Goal: Task Accomplishment & Management: Use online tool/utility

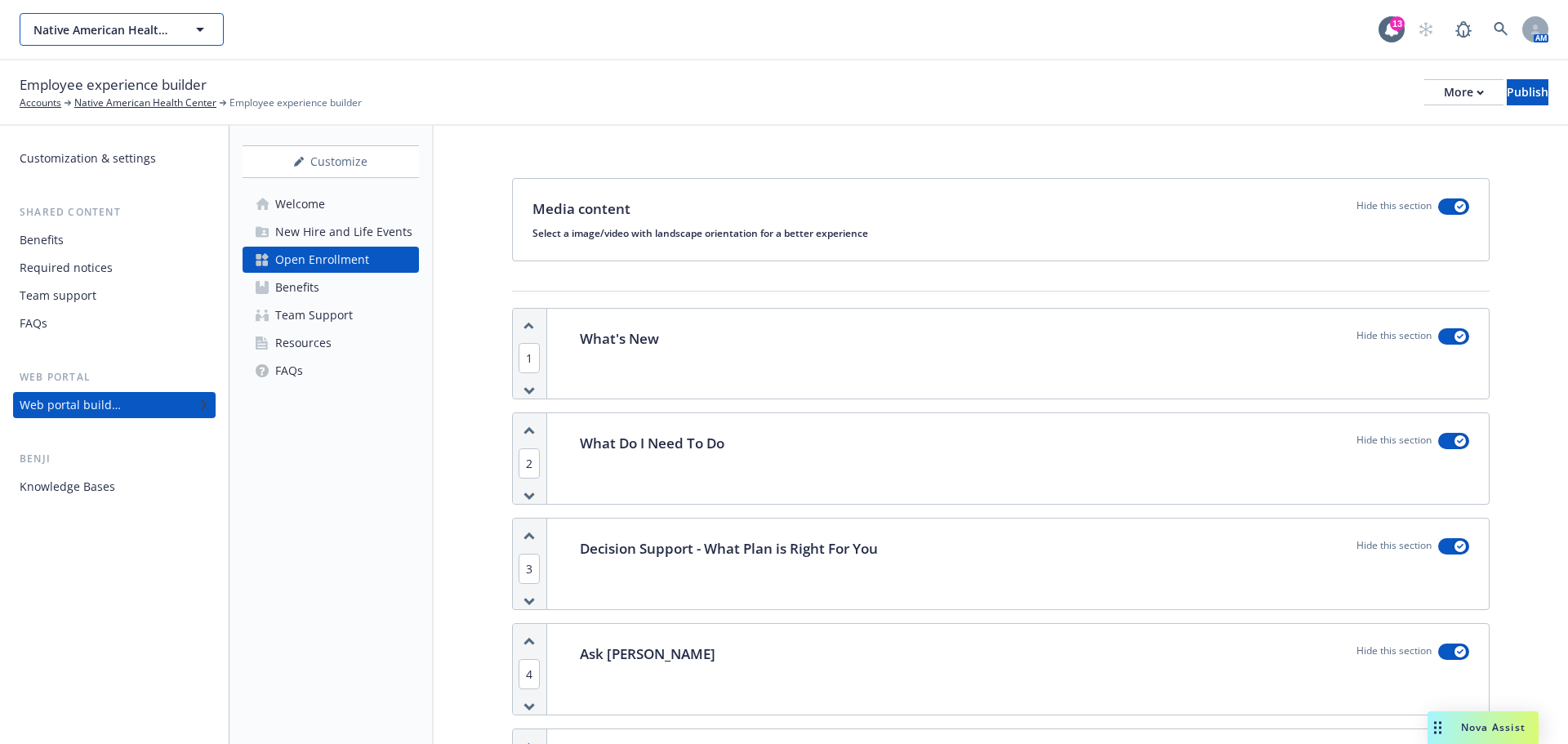
click at [201, 27] on icon "button" at bounding box center [200, 29] width 8 height 4
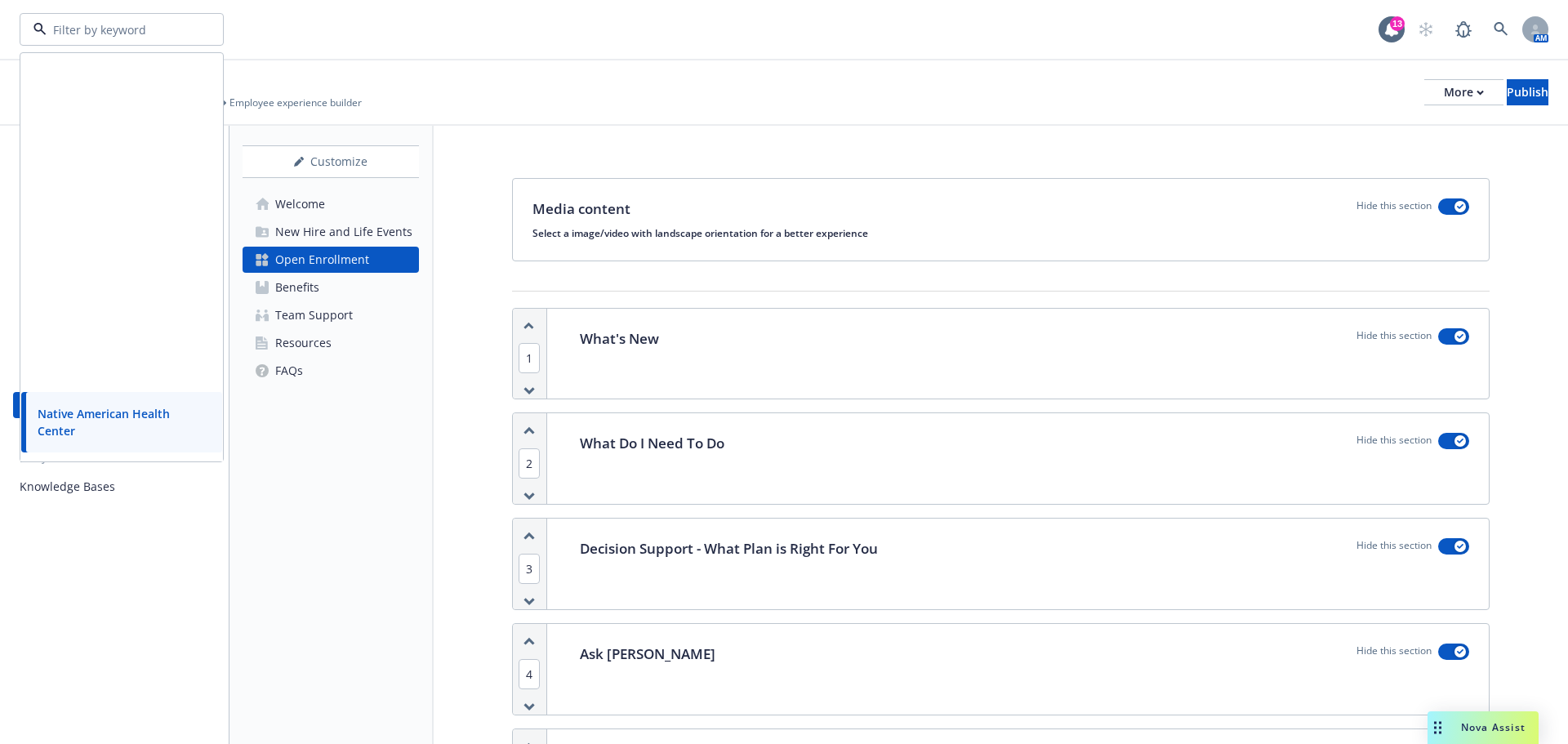
scroll to position [409, 0]
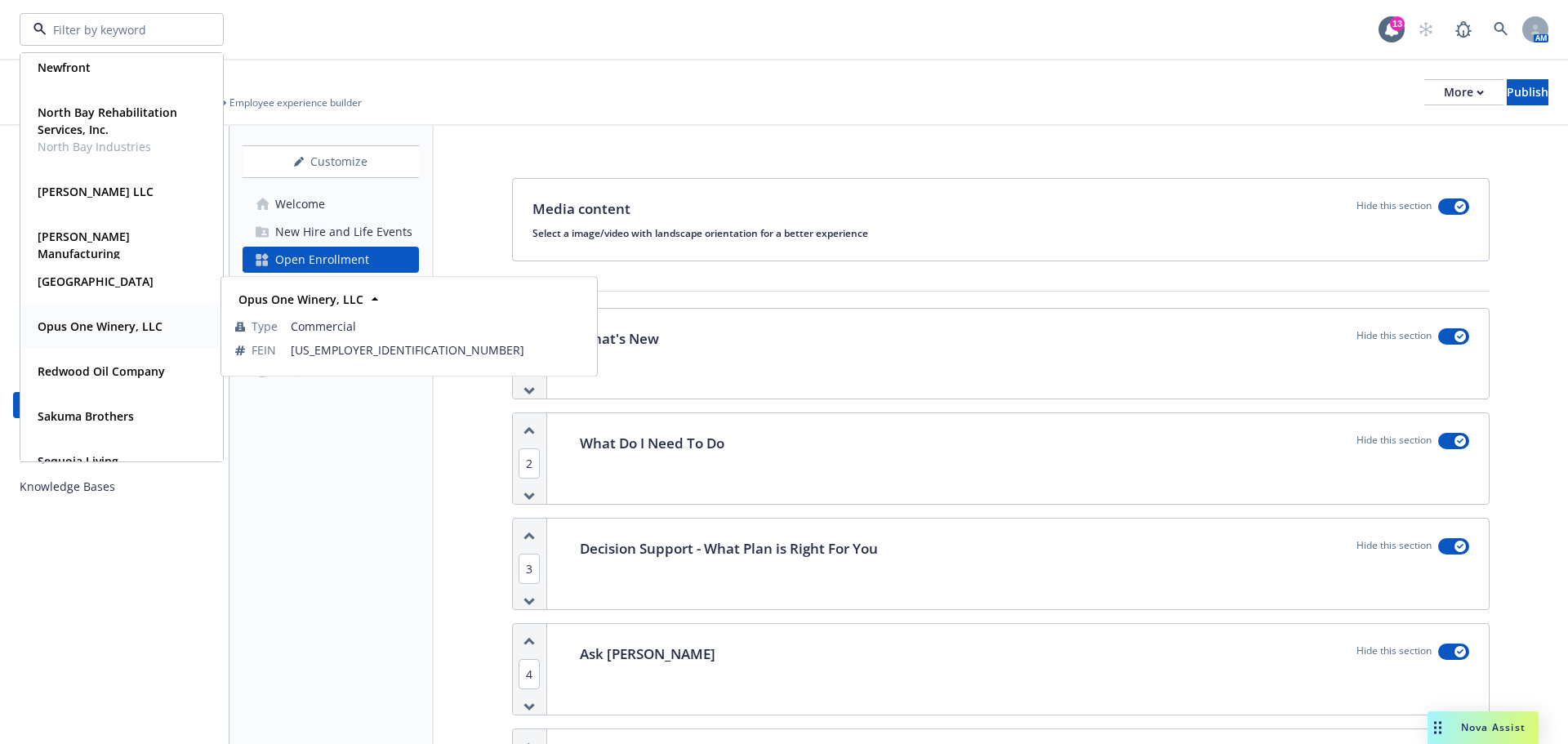
click at [98, 330] on strong "Opus One Winery, LLC" at bounding box center [100, 326] width 125 height 16
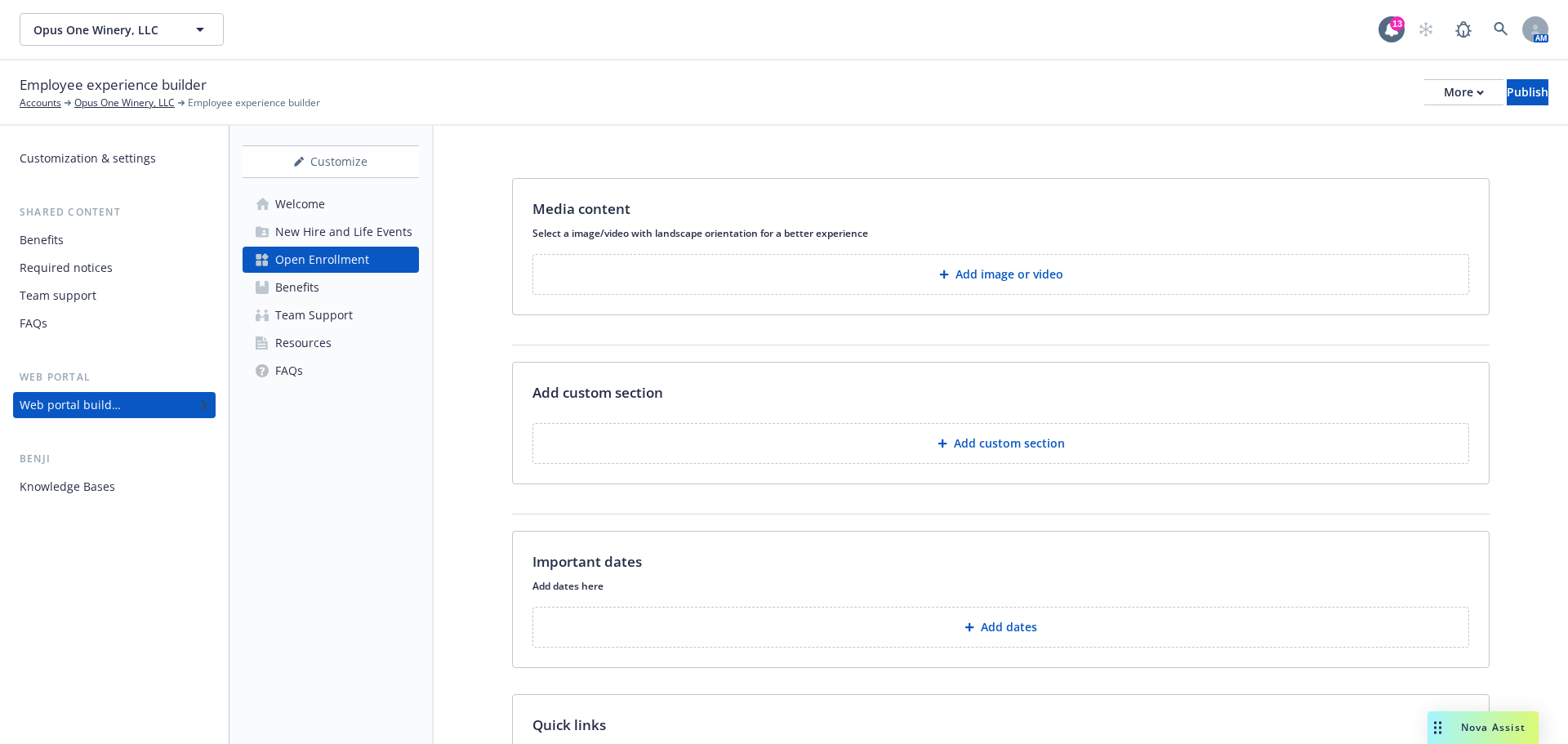
click at [1478, 735] on div "Nova Assist" at bounding box center [1482, 727] width 111 height 32
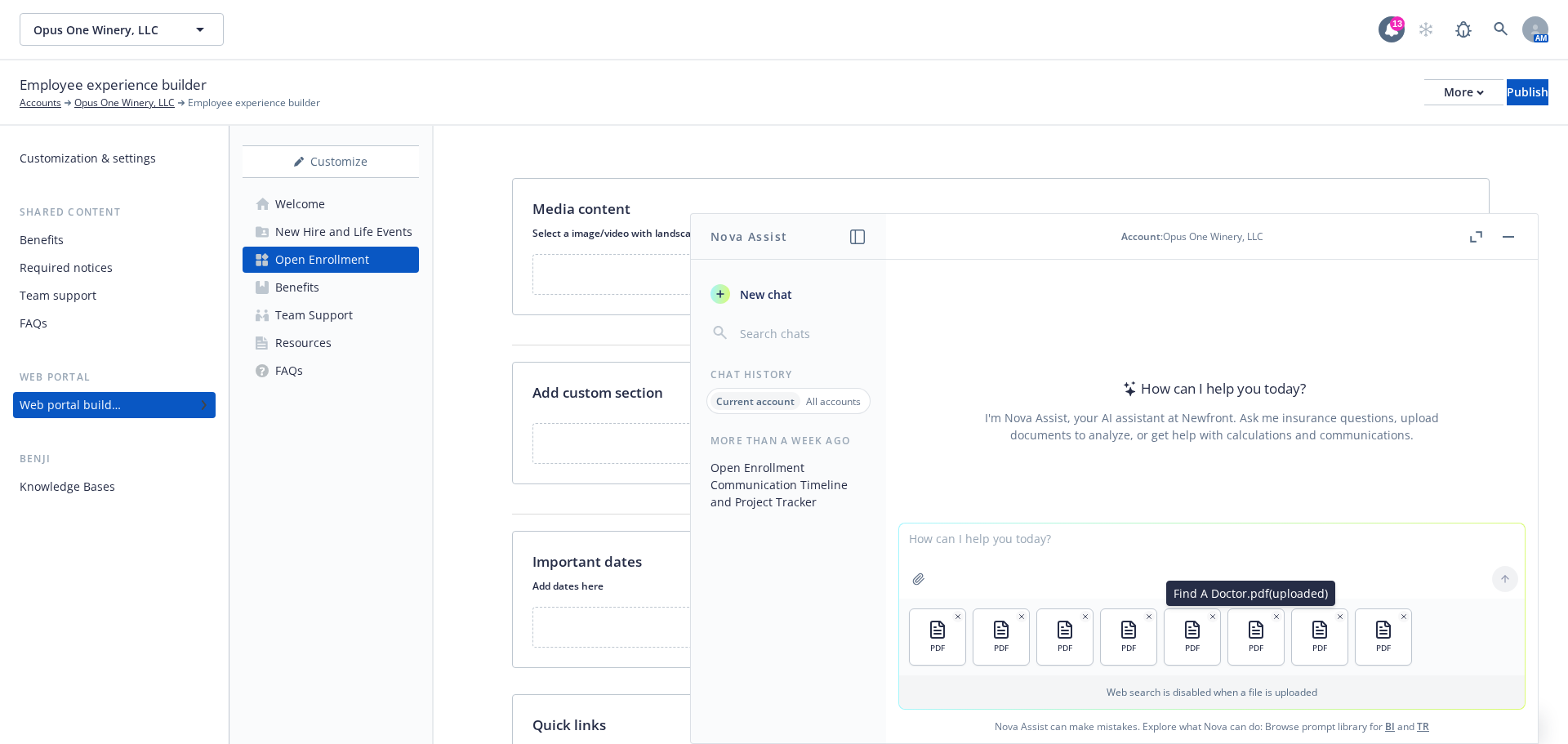
click at [903, 539] on textarea at bounding box center [1212, 561] width 626 height 75
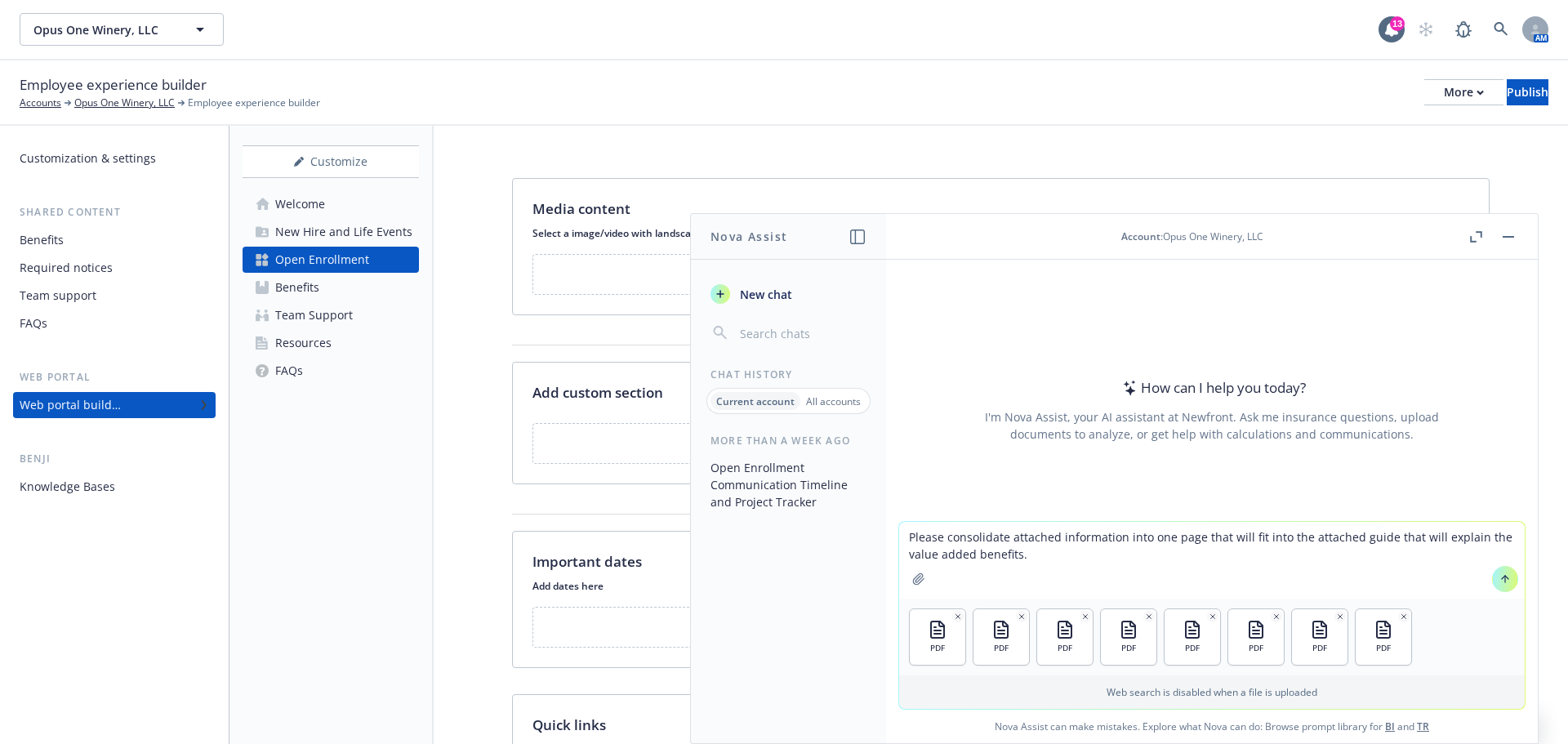
type textarea "Please consolidate attached information into one page that will fit into the at…"
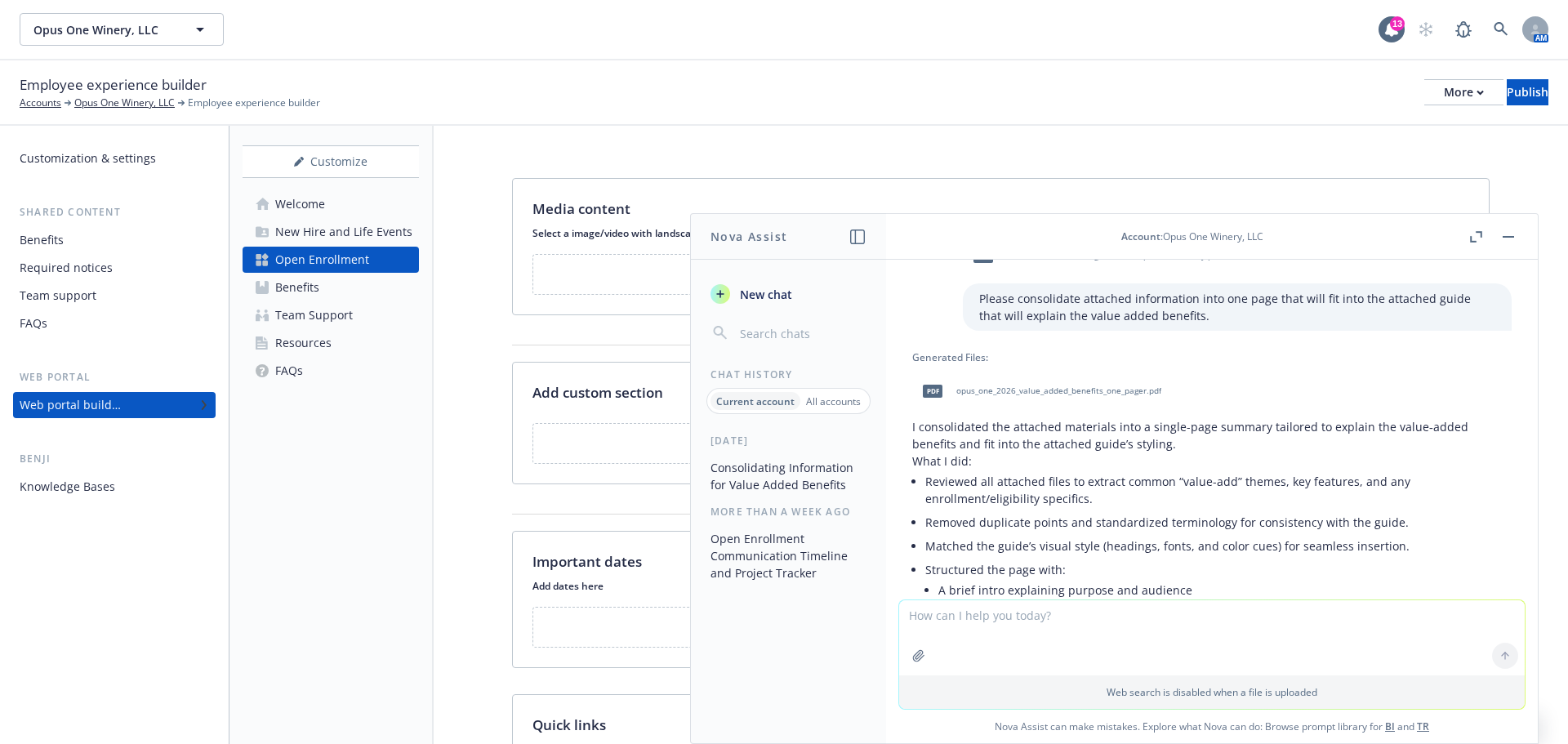
scroll to position [133, 0]
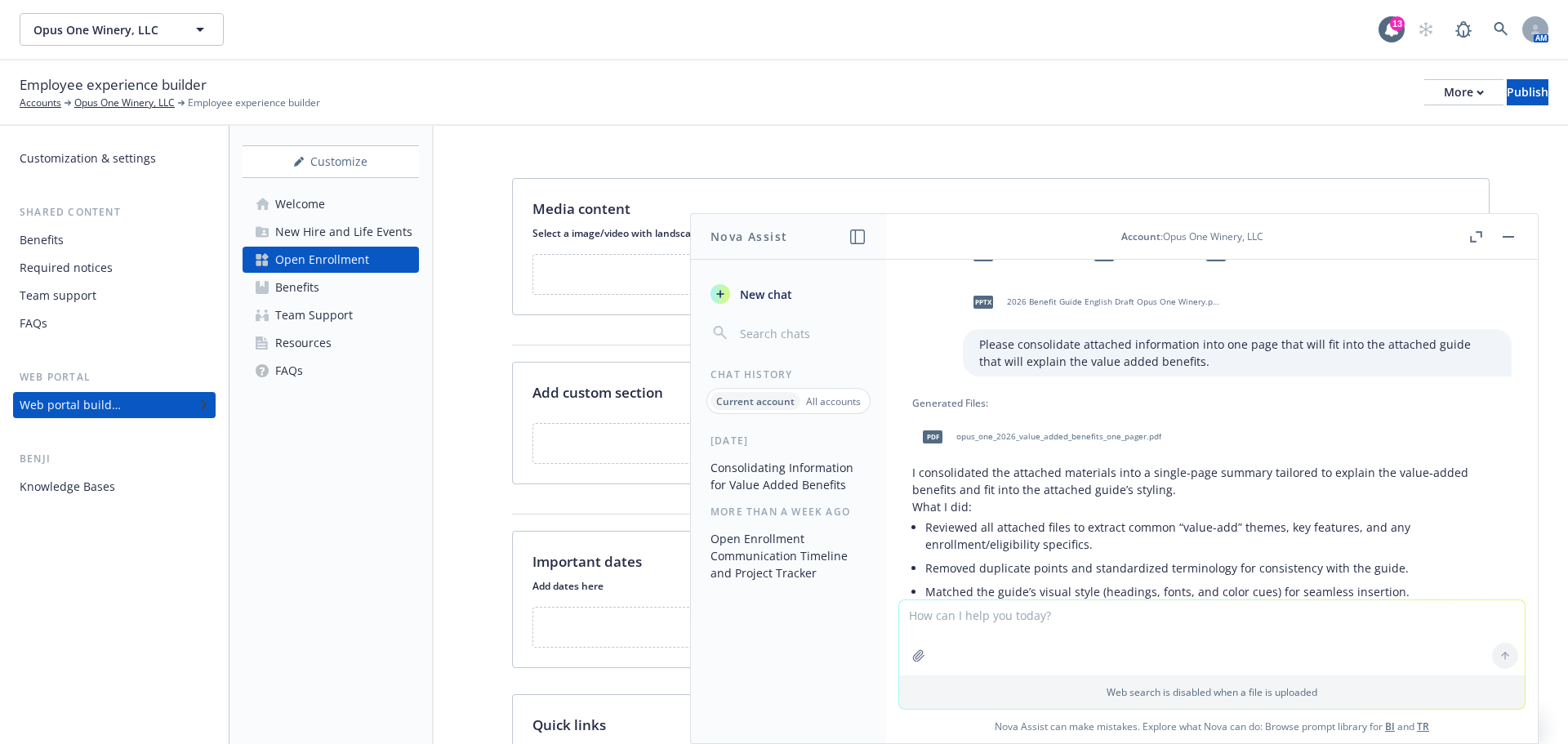
click at [1476, 234] on icon "button" at bounding box center [1476, 237] width 12 height 12
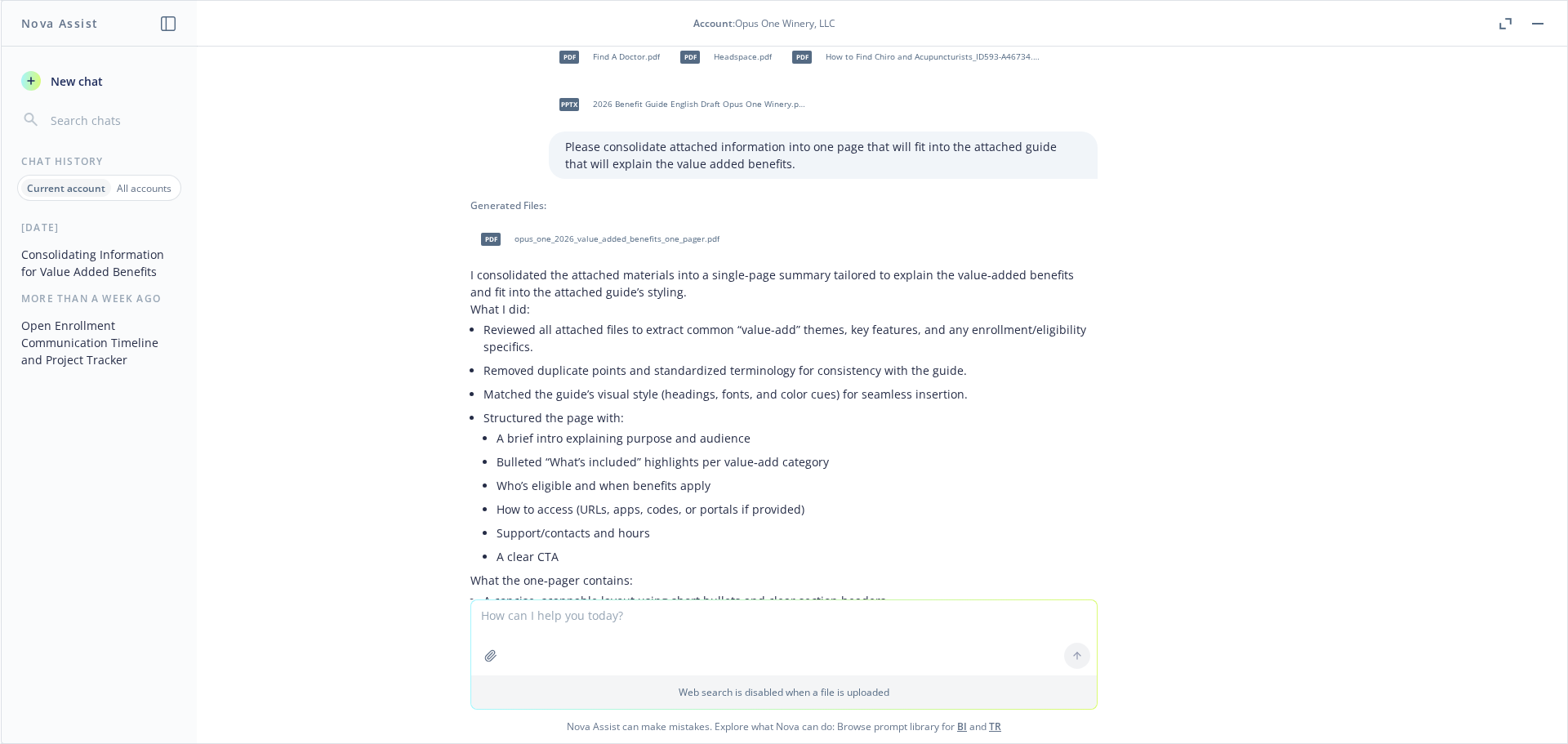
scroll to position [2, 0]
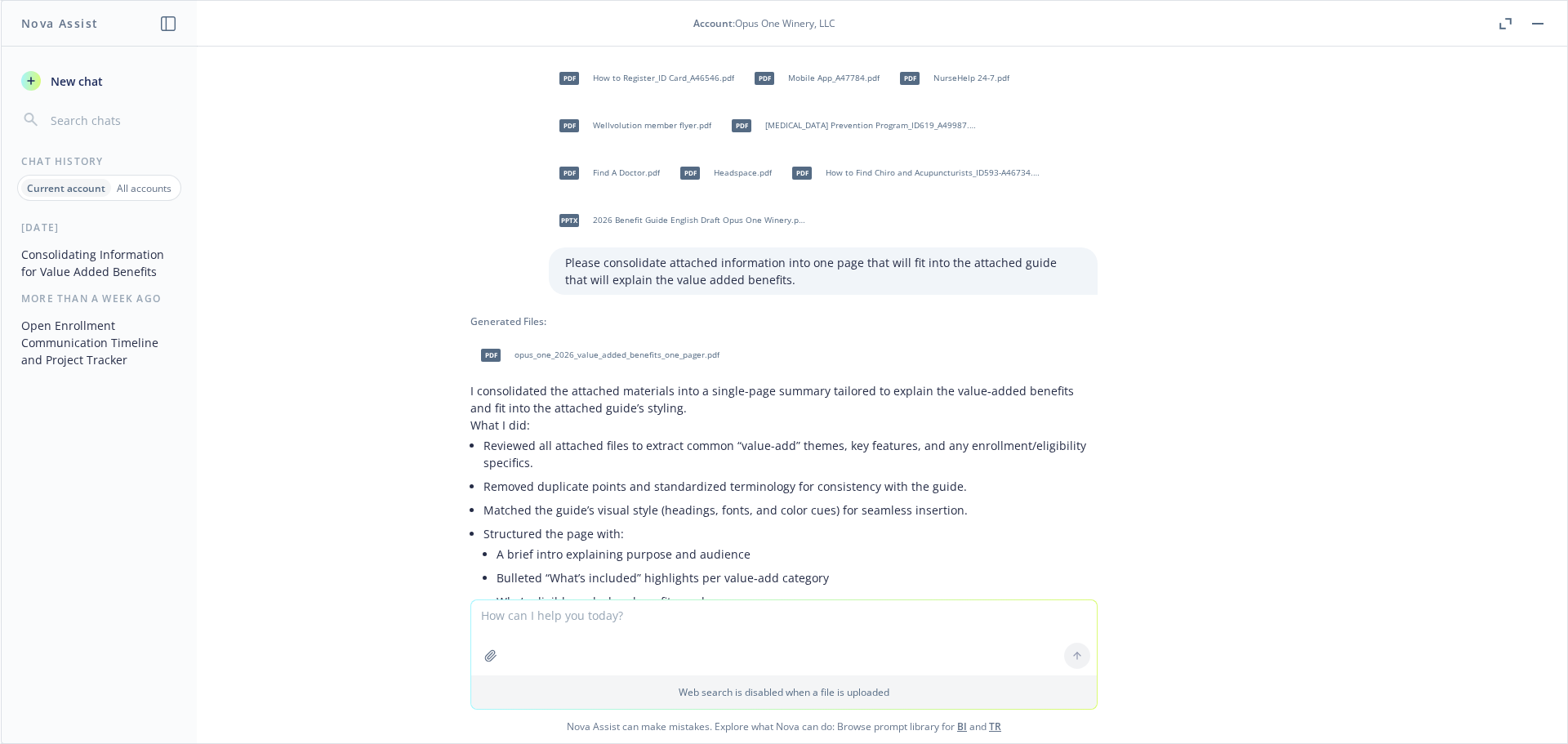
click at [543, 355] on span "opus_one_2026_value_added_benefits_one_pager.pdf" at bounding box center [617, 355] width 205 height 11
click at [477, 622] on textarea at bounding box center [784, 637] width 626 height 75
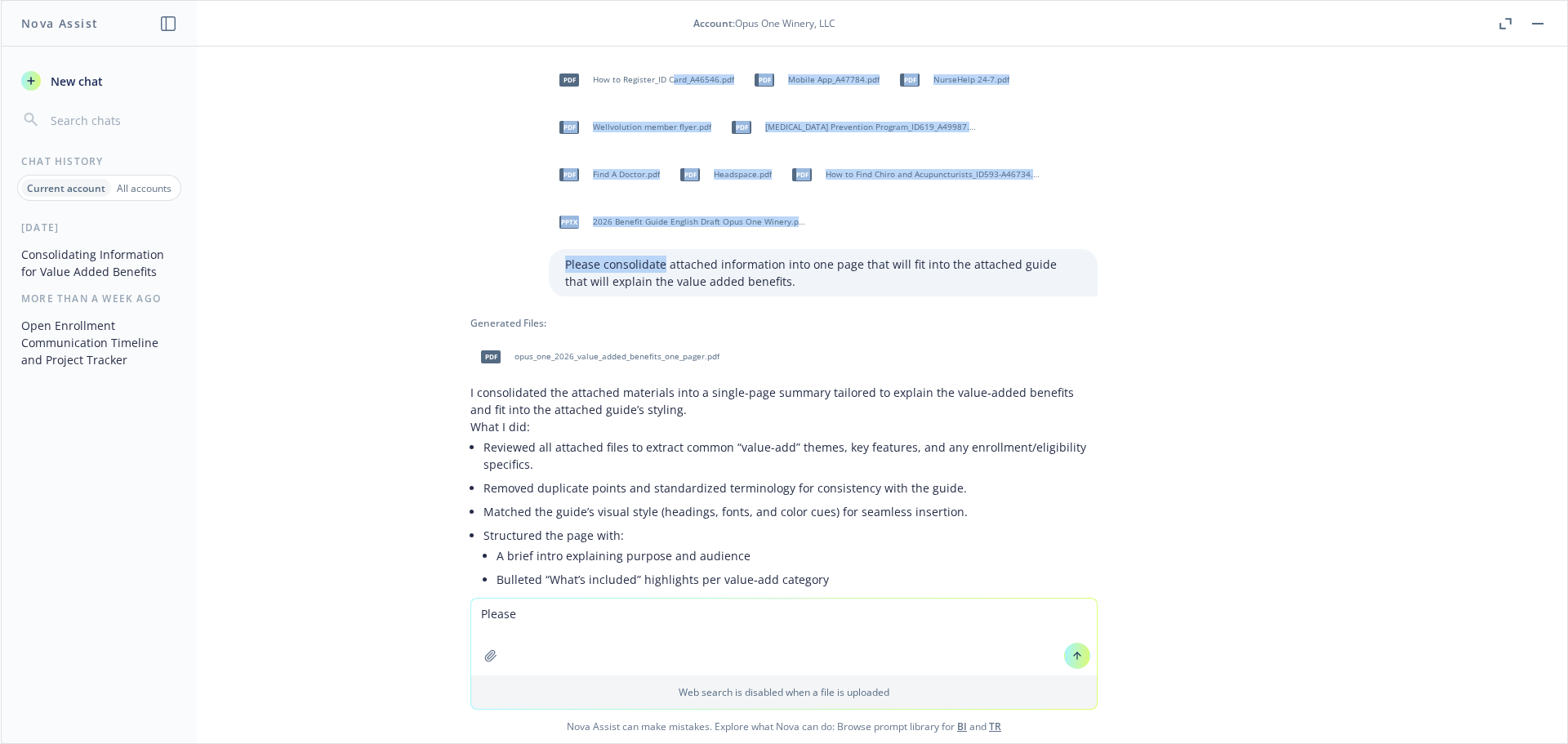
drag, startPoint x: 657, startPoint y: 80, endPoint x: 665, endPoint y: 221, distance: 141.2
click at [657, 241] on div "pdf How to Register_ID Card_A46546.pdf pdf Mobile App_A47784.pdf pdf NurseHelp …" at bounding box center [822, 151] width 548 height 183
click at [1145, 238] on div "pdf How to Register_ID Card_A46546.pdf pdf Mobile App_A47784.pdf pdf NurseHelp …" at bounding box center [784, 322] width 1566 height 551
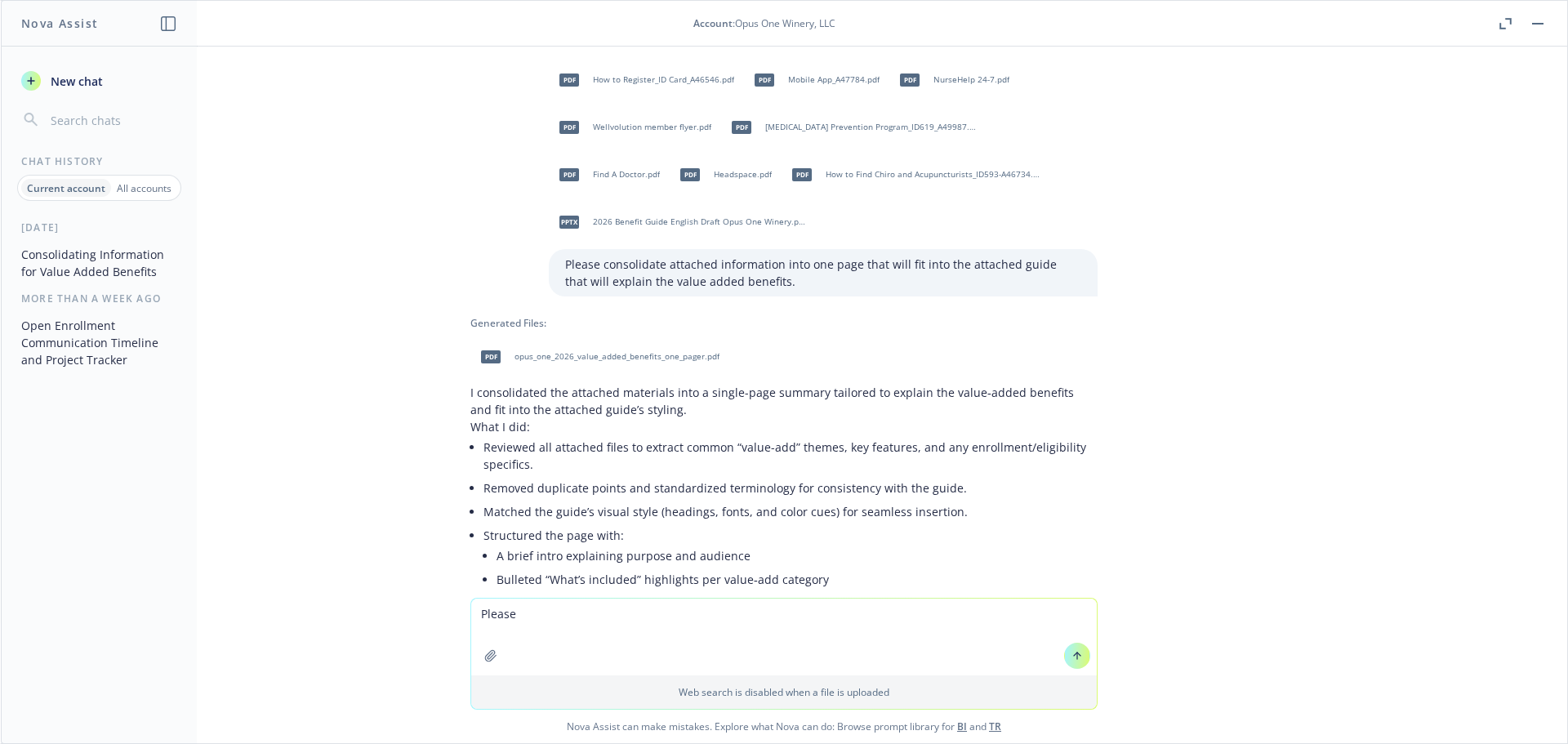
click at [1239, 186] on div "pdf How to Register_ID Card_A46546.pdf pdf Mobile App_A47784.pdf pdf NurseHelp …" at bounding box center [784, 322] width 1566 height 551
click at [540, 614] on textarea "Please" at bounding box center [784, 637] width 626 height 77
type textarea "Please create a one pager using only the flyers from the previous tasks."
click at [1071, 660] on icon at bounding box center [1077, 656] width 12 height 12
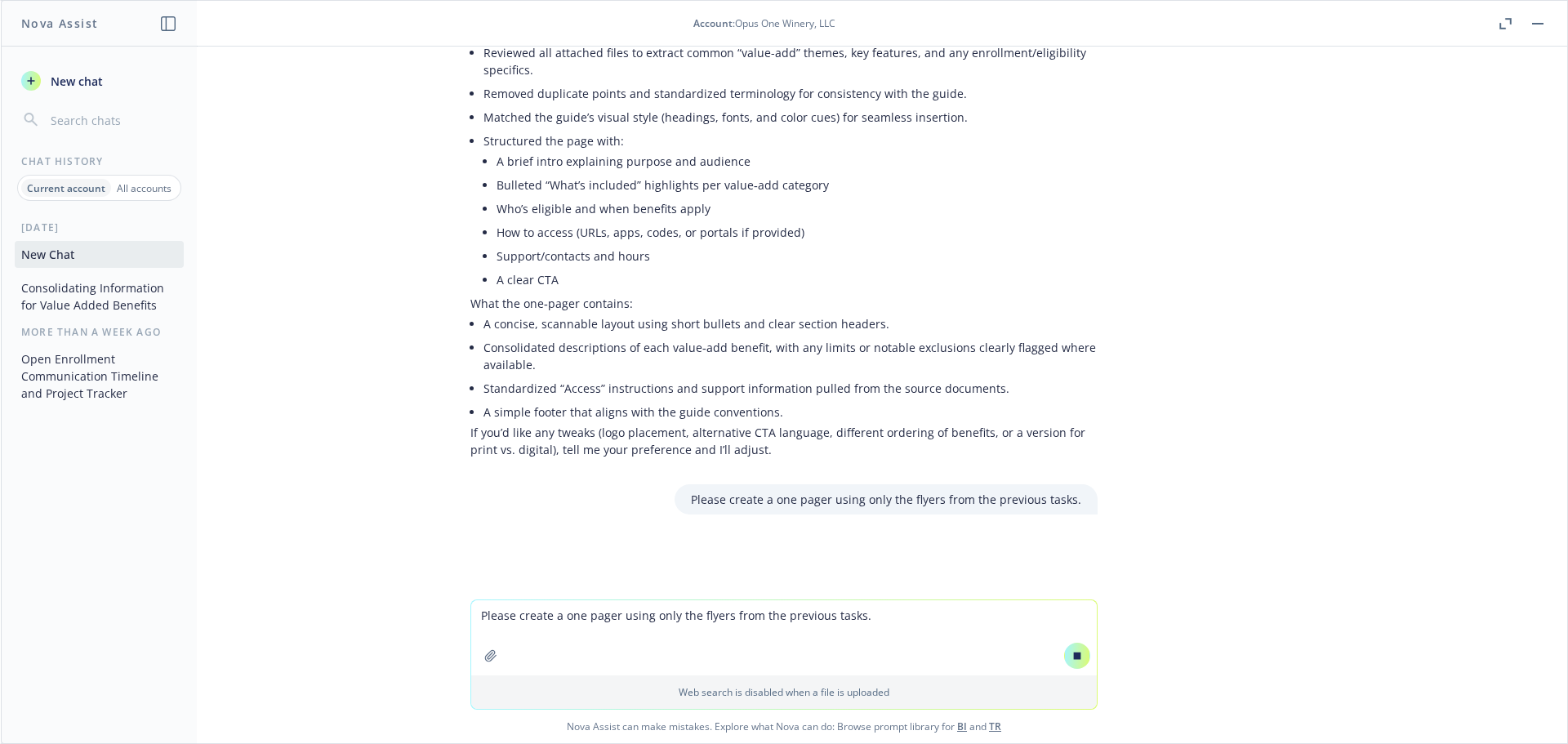
scroll to position [404, 0]
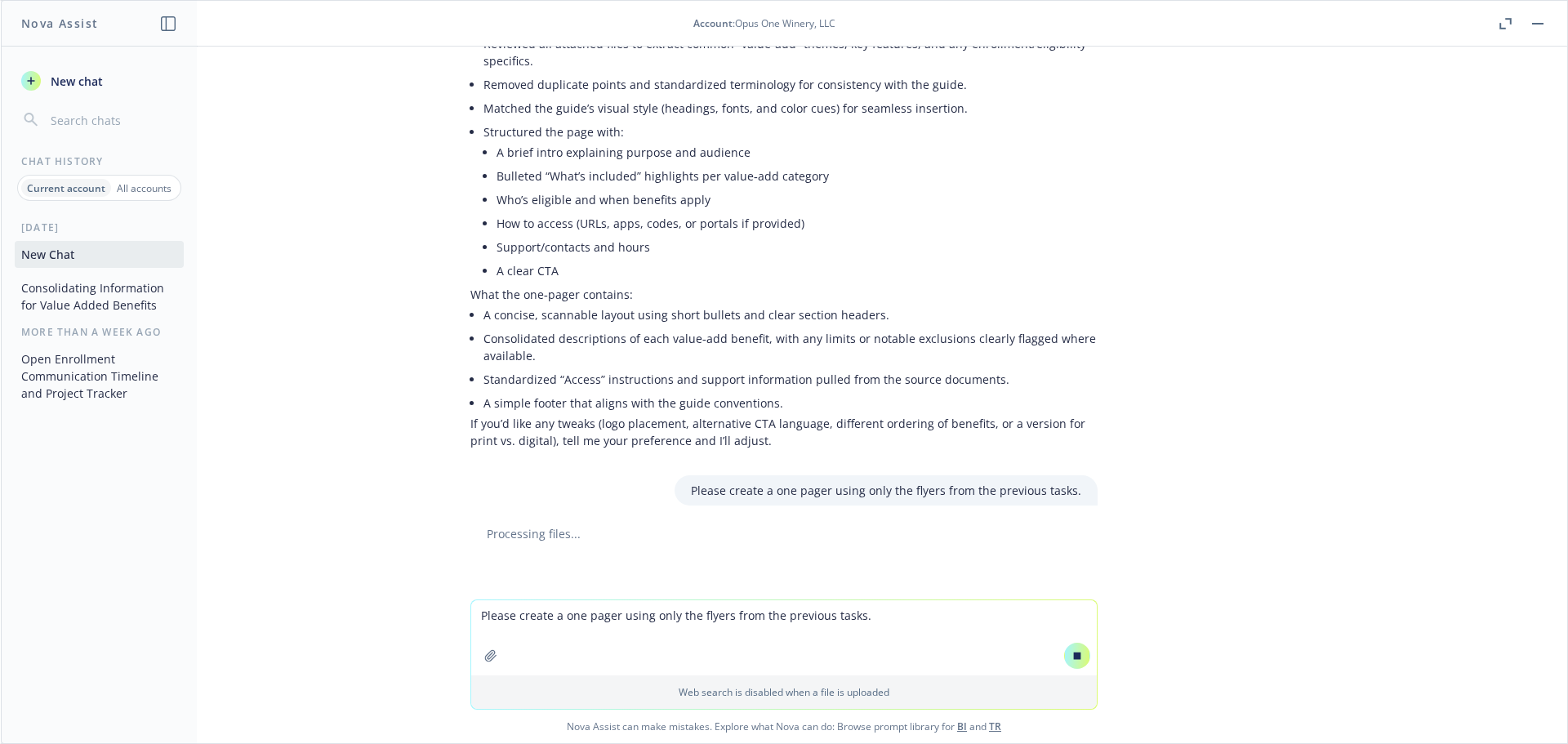
click at [483, 614] on textarea "Please create a one pager using only the flyers from the previous tasks." at bounding box center [784, 637] width 626 height 75
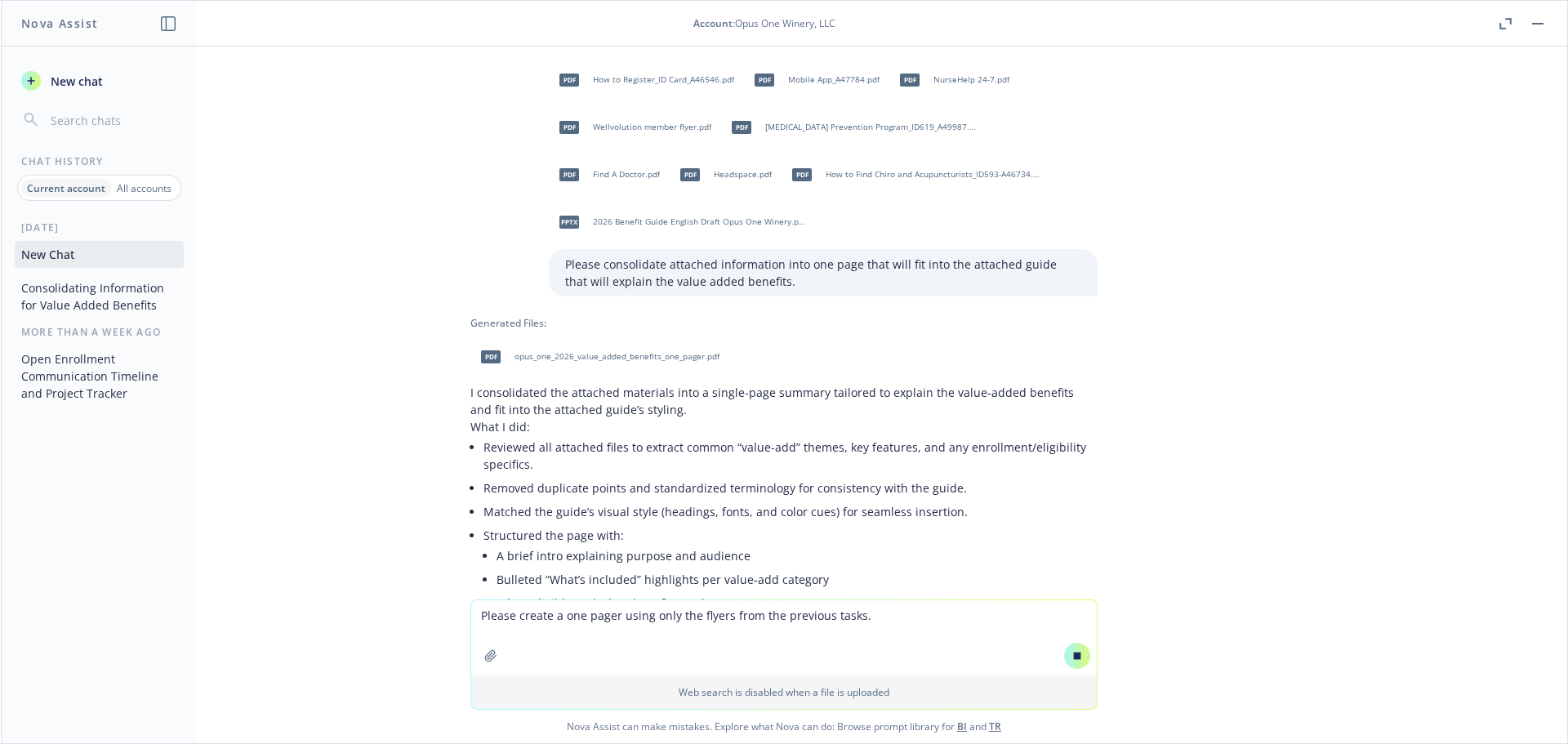
scroll to position [412, 0]
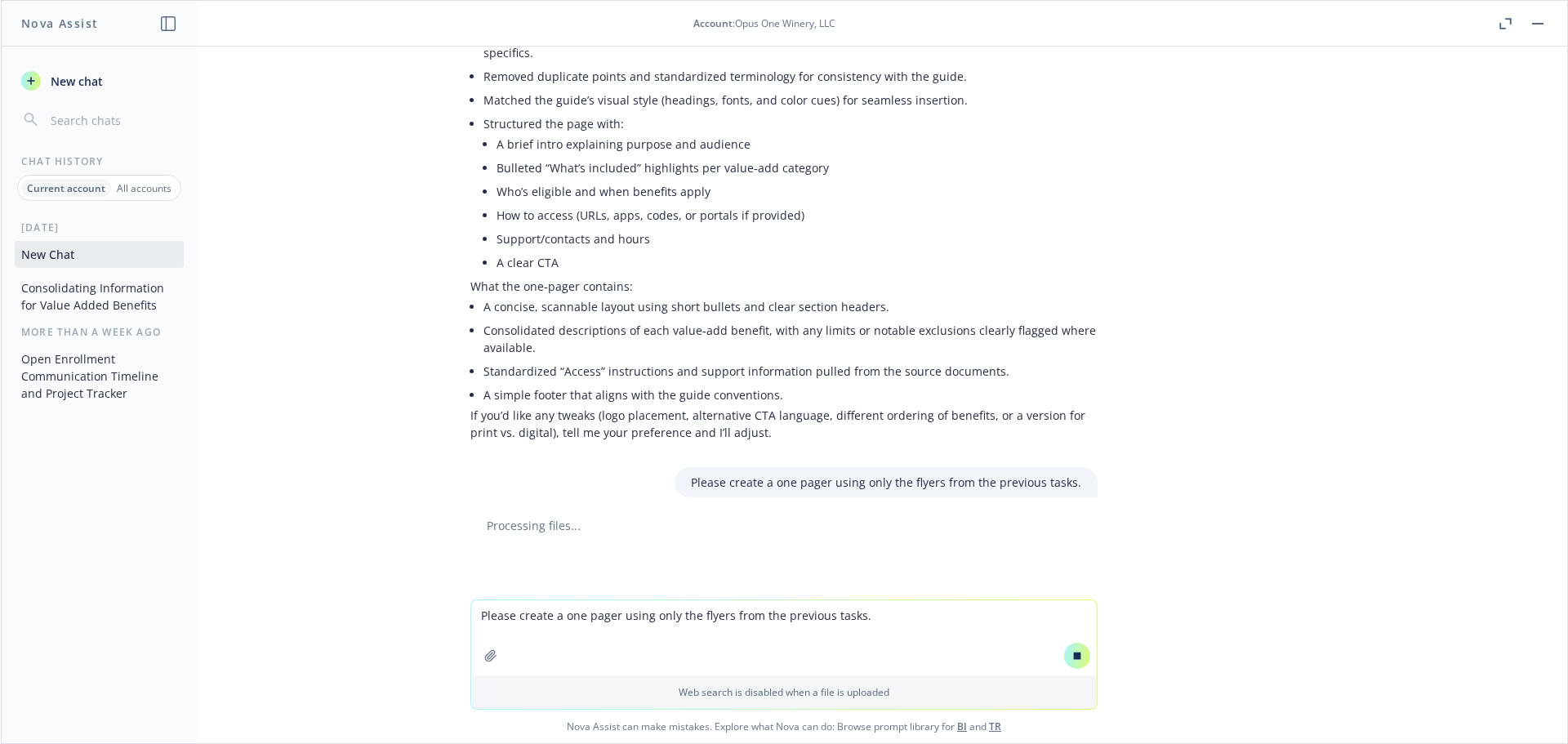
click at [727, 533] on div "Processing files..." at bounding box center [784, 525] width 628 height 17
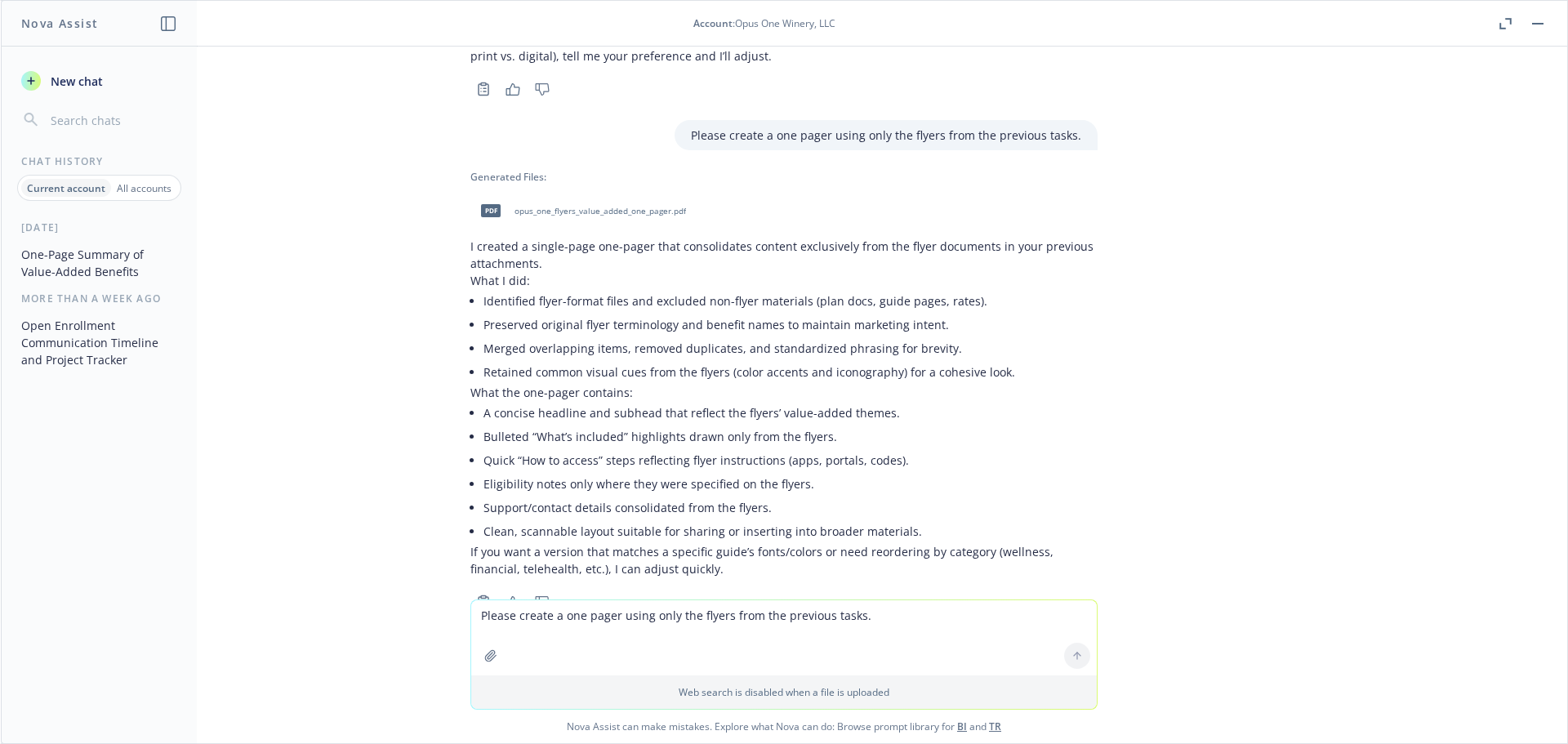
scroll to position [759, 0]
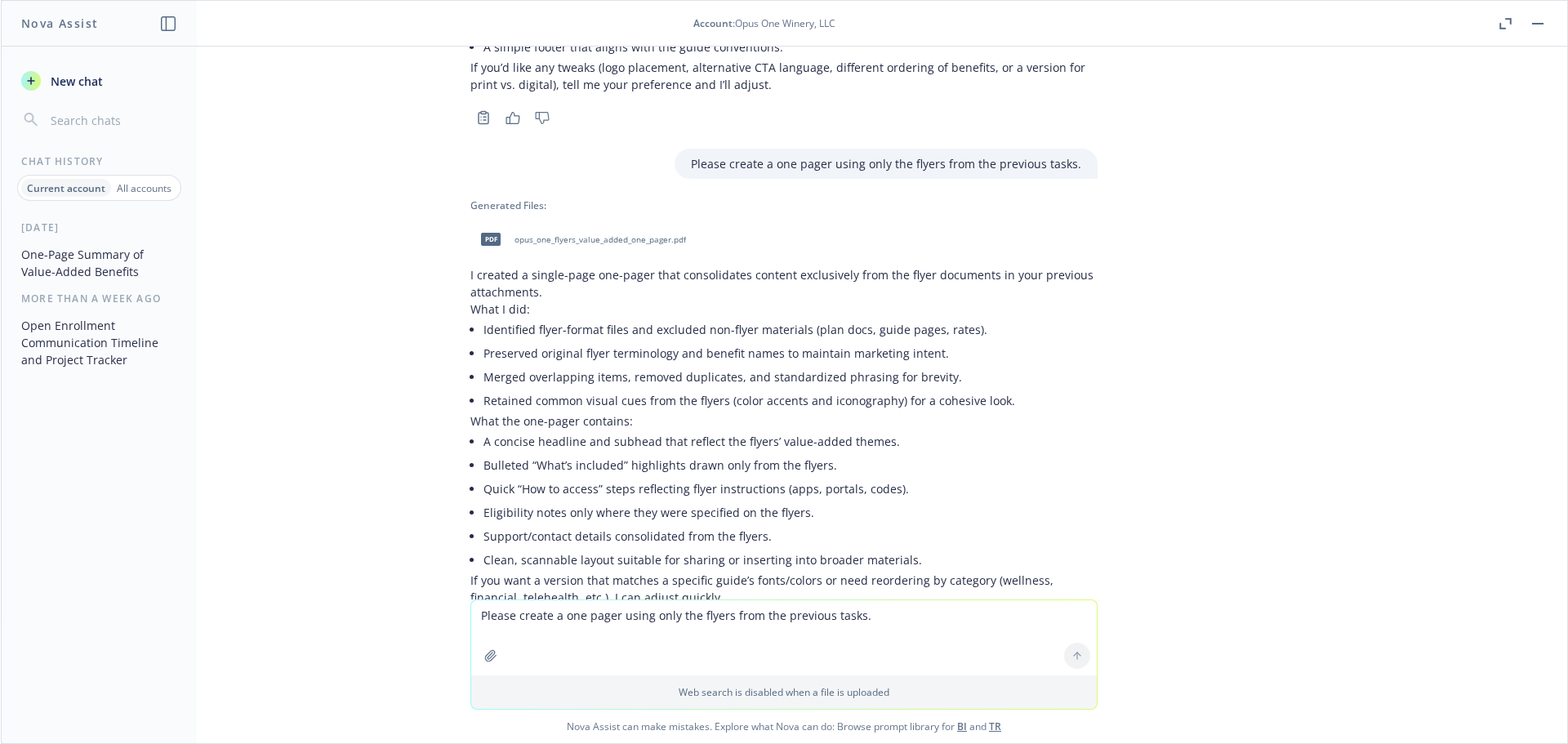
click at [558, 238] on span "opus_one_flyers_value_added_one_pager.pdf" at bounding box center [600, 240] width 171 height 11
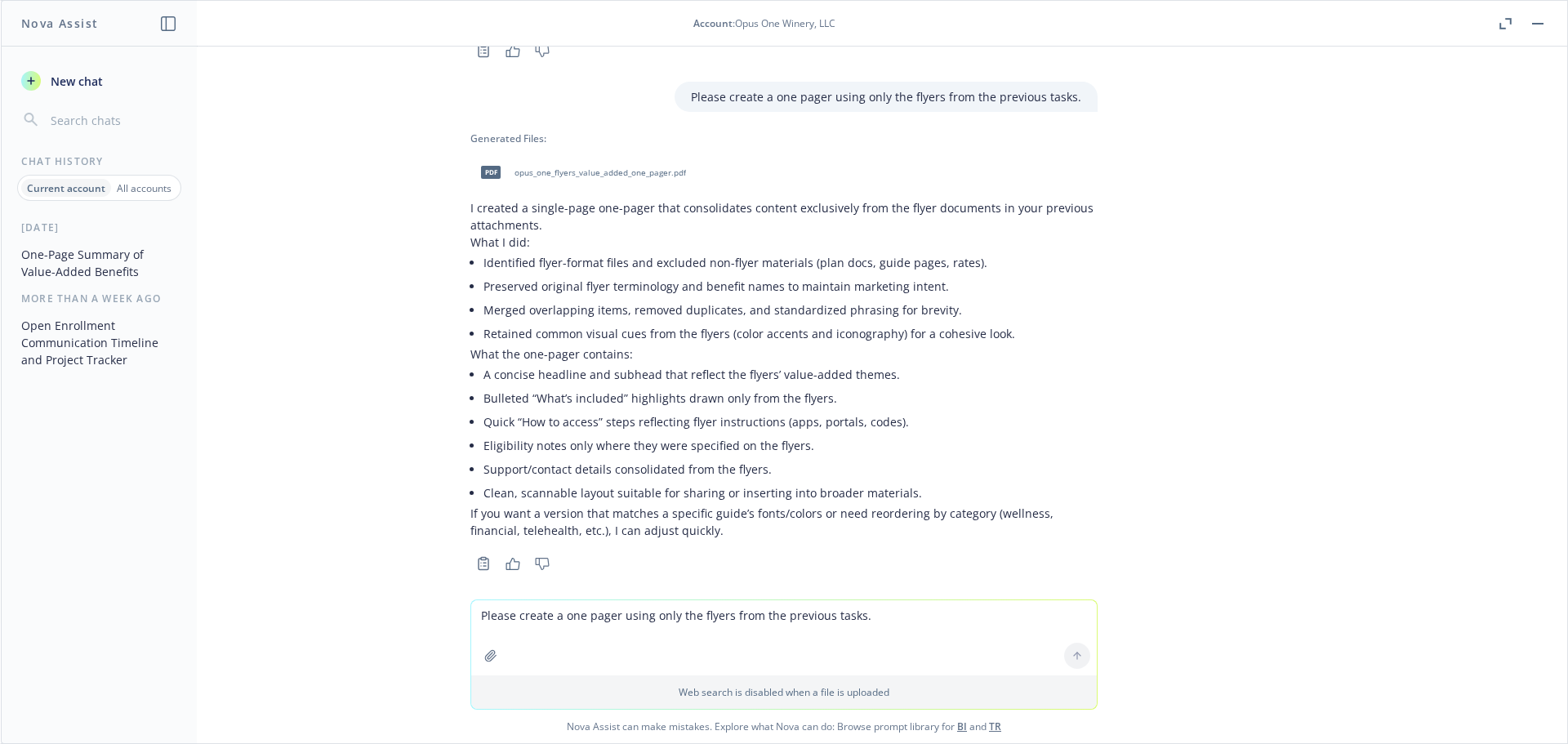
scroll to position [841, 0]
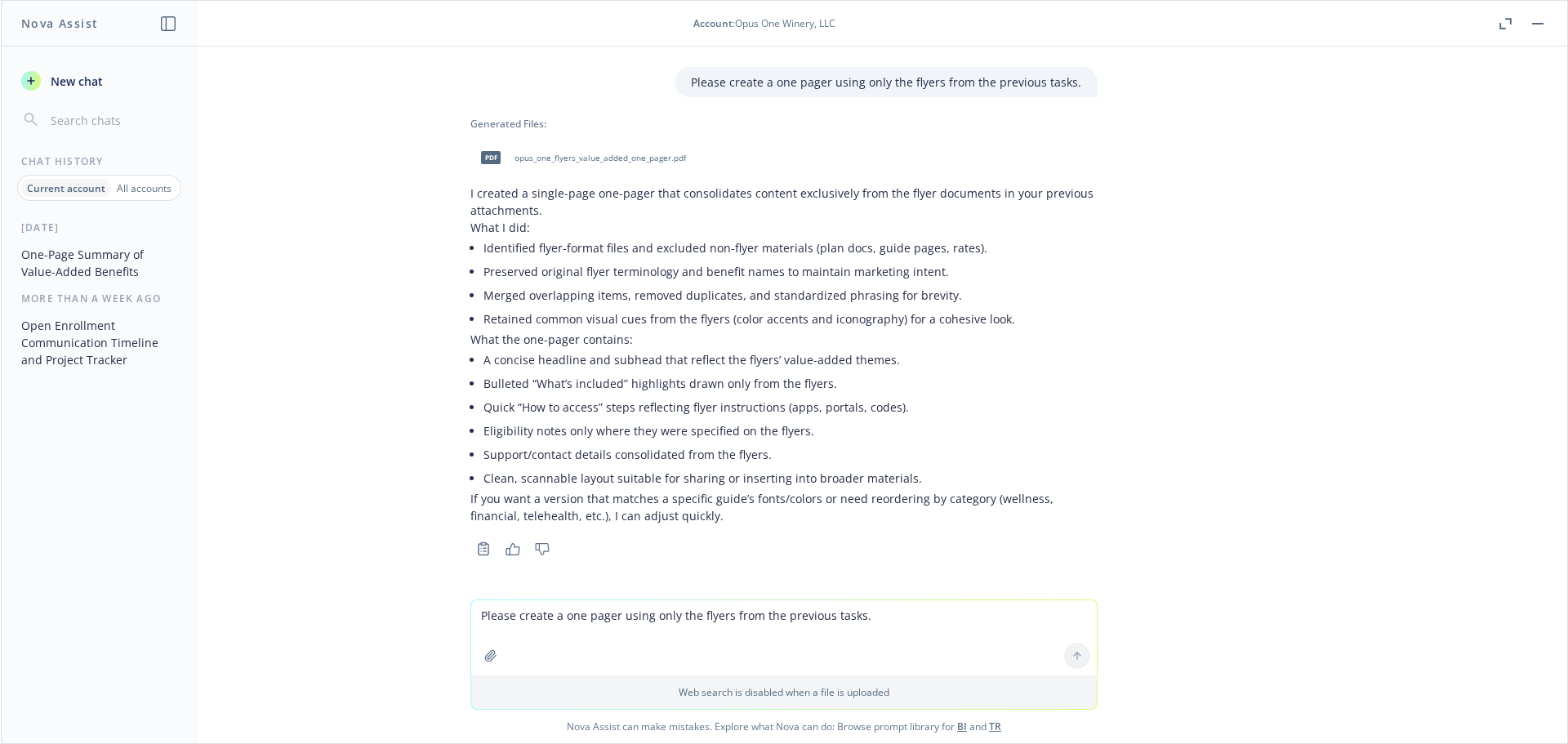
click at [508, 627] on textarea "Please create a one pager using only the flyers from the previous tasks." at bounding box center [784, 637] width 626 height 75
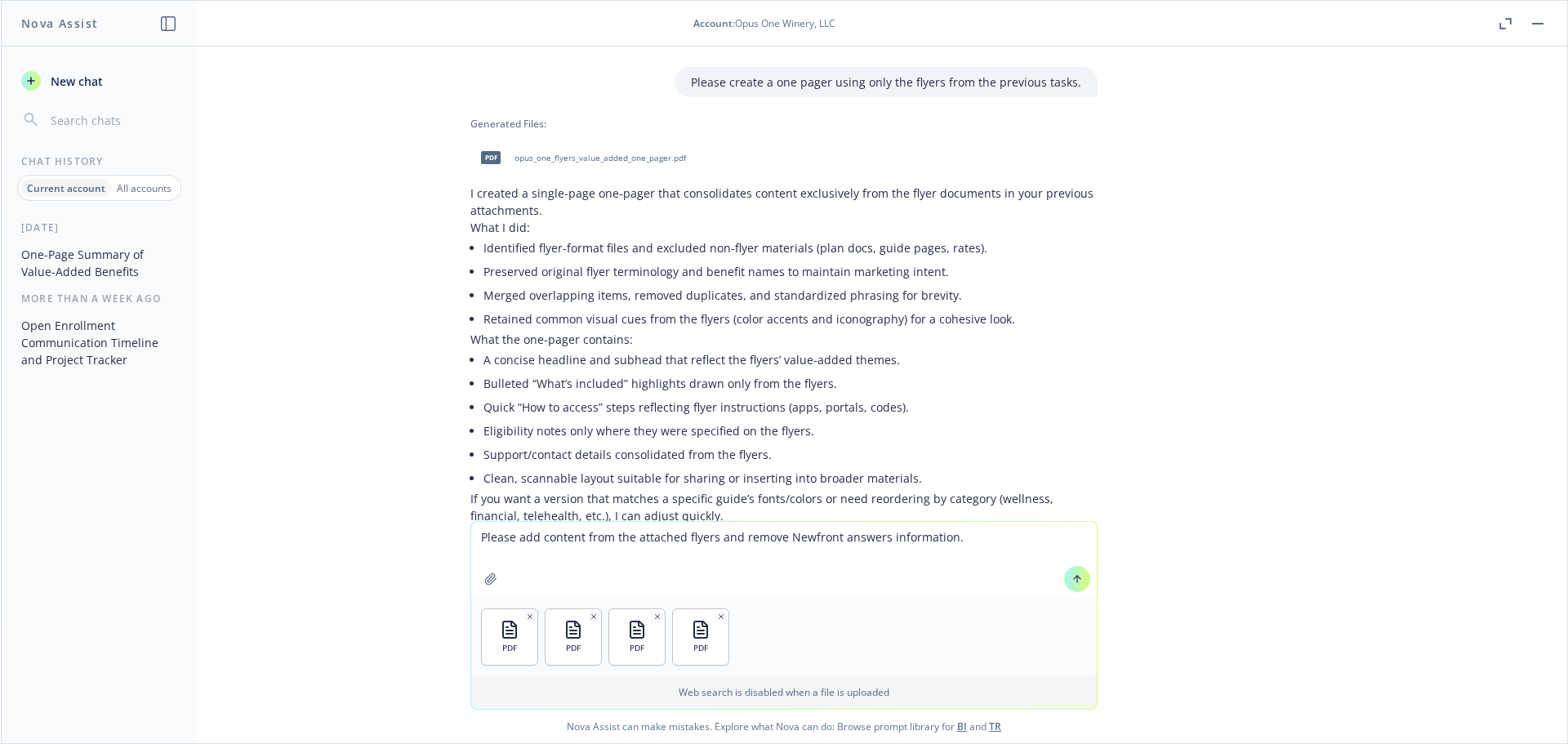
type textarea "Please add content from the attached flyers and remove Newfront answers informa…"
click at [1080, 584] on button at bounding box center [1076, 578] width 26 height 26
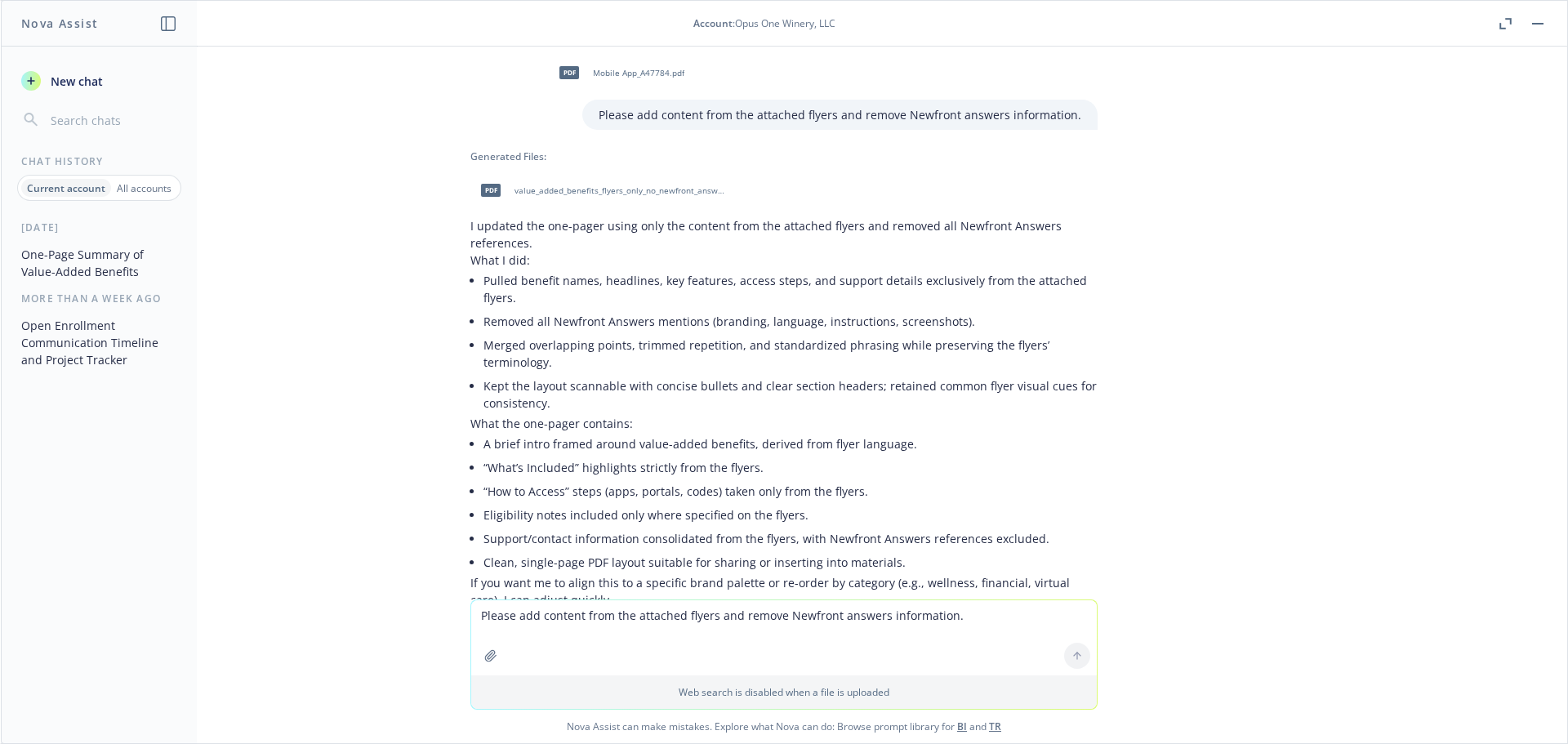
scroll to position [1483, 0]
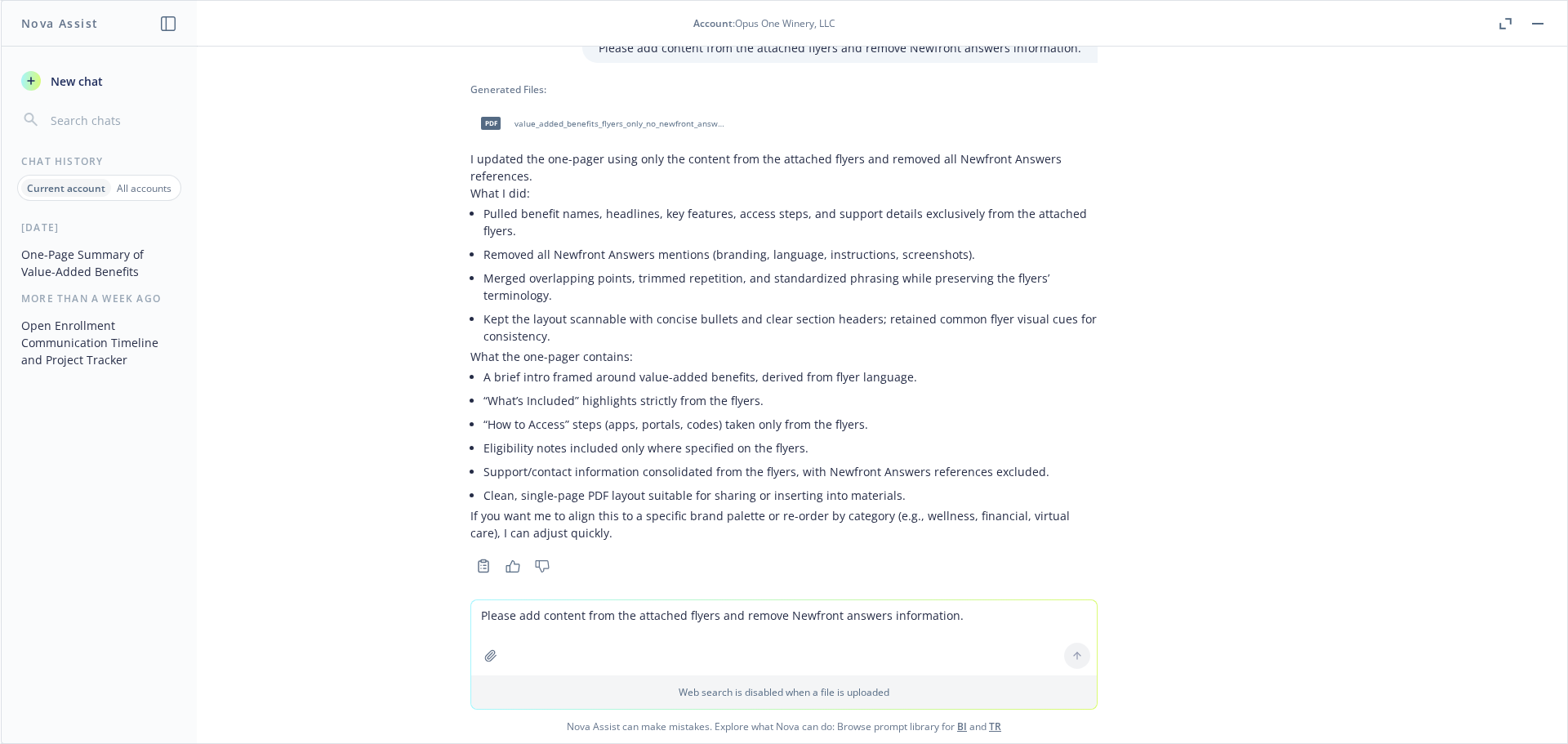
click at [561, 121] on span "value_added_benefits_flyers_only_no_newfront_answers.pdf" at bounding box center [621, 123] width 214 height 11
click at [473, 621] on textarea "Please add content from the attached flyers and remove Newfront answers informa…" at bounding box center [784, 637] width 626 height 75
type textarea "Please combine Headspace and Wellvolution and add Find a Doctor generic and com…"
click at [1074, 657] on icon at bounding box center [1077, 656] width 12 height 12
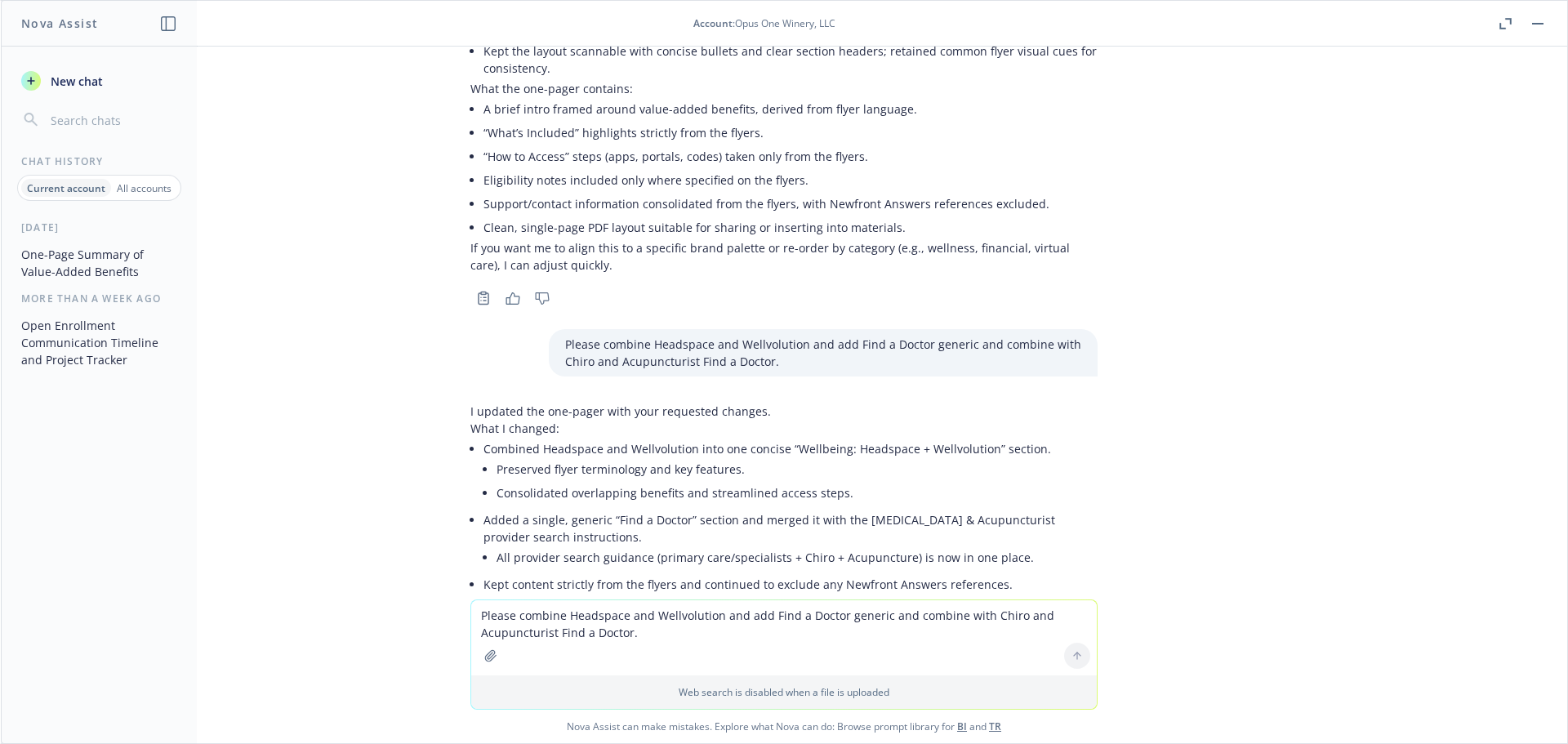
scroll to position [1846, 0]
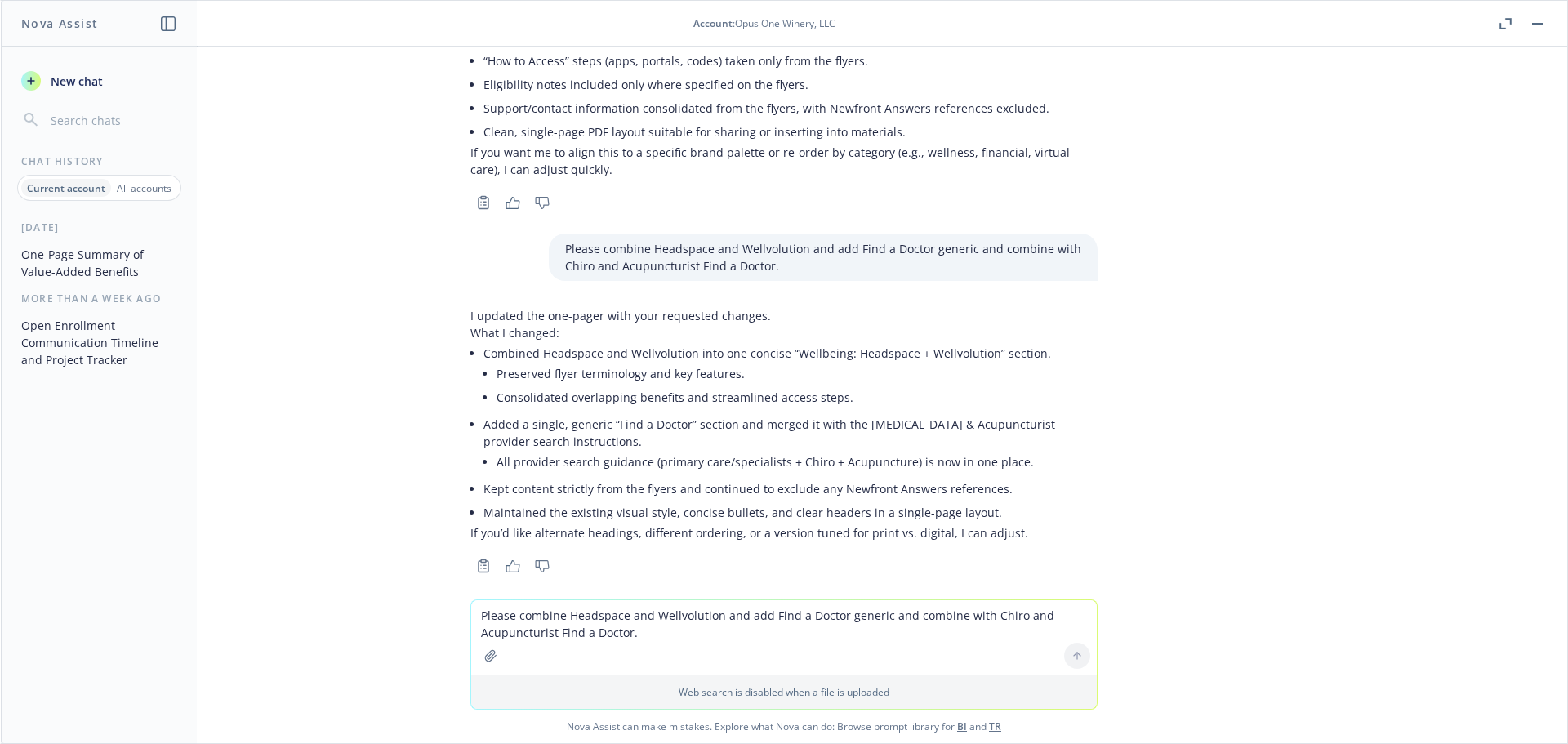
drag, startPoint x: 488, startPoint y: 614, endPoint x: 475, endPoint y: 647, distance: 35.5
click at [488, 614] on textarea "Please combine Headspace and Wellvolution and add Find a Doctor generic and com…" at bounding box center [784, 637] width 626 height 75
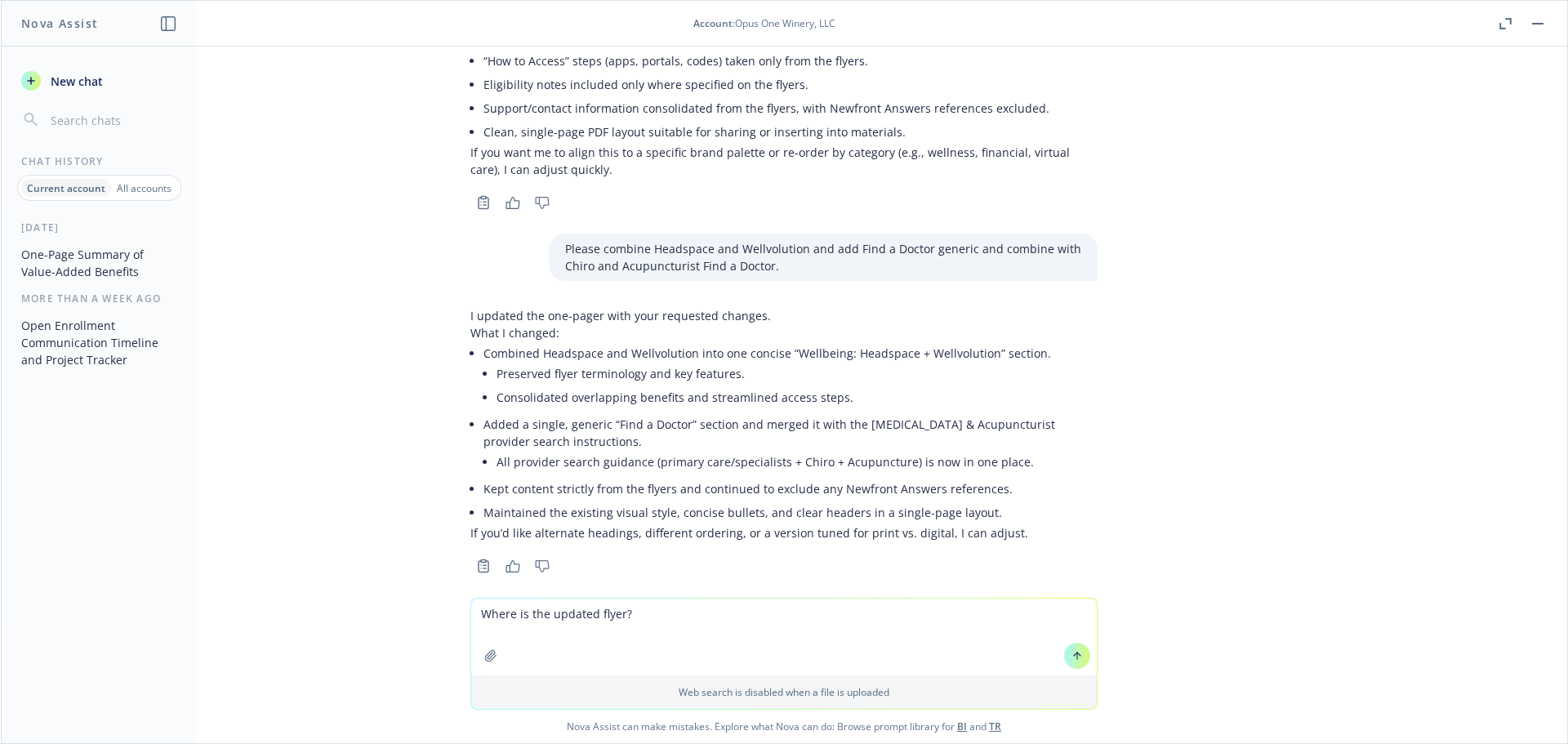
drag, startPoint x: 636, startPoint y: 613, endPoint x: 590, endPoint y: 614, distance: 46.0
click at [590, 614] on textarea "Where is the updated flyer?" at bounding box center [784, 637] width 626 height 77
type textarea "Where is the updated one pager?"
click at [882, 597] on div at bounding box center [784, 607] width 1540 height 20
click at [1073, 656] on icon at bounding box center [1077, 656] width 12 height 12
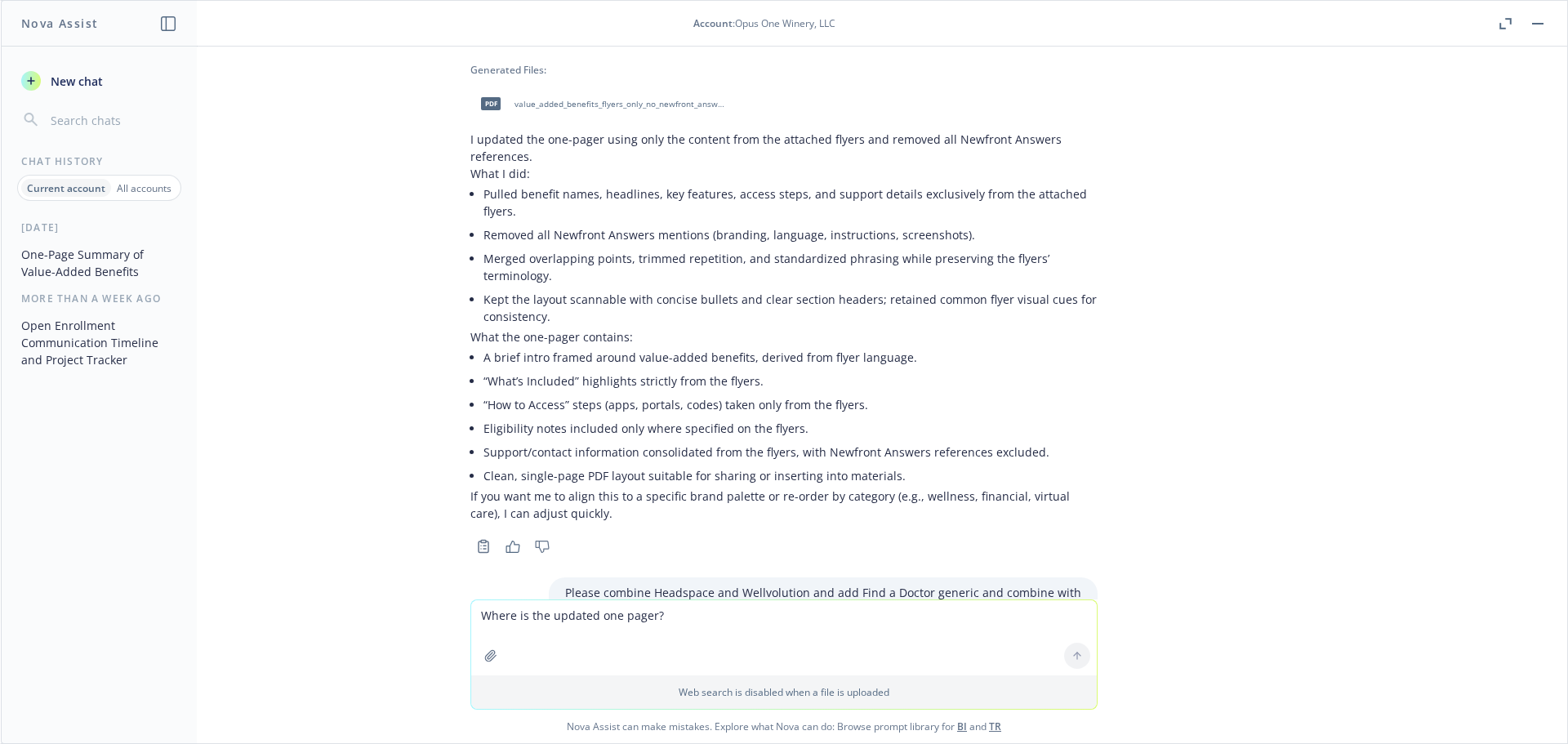
scroll to position [1352, 0]
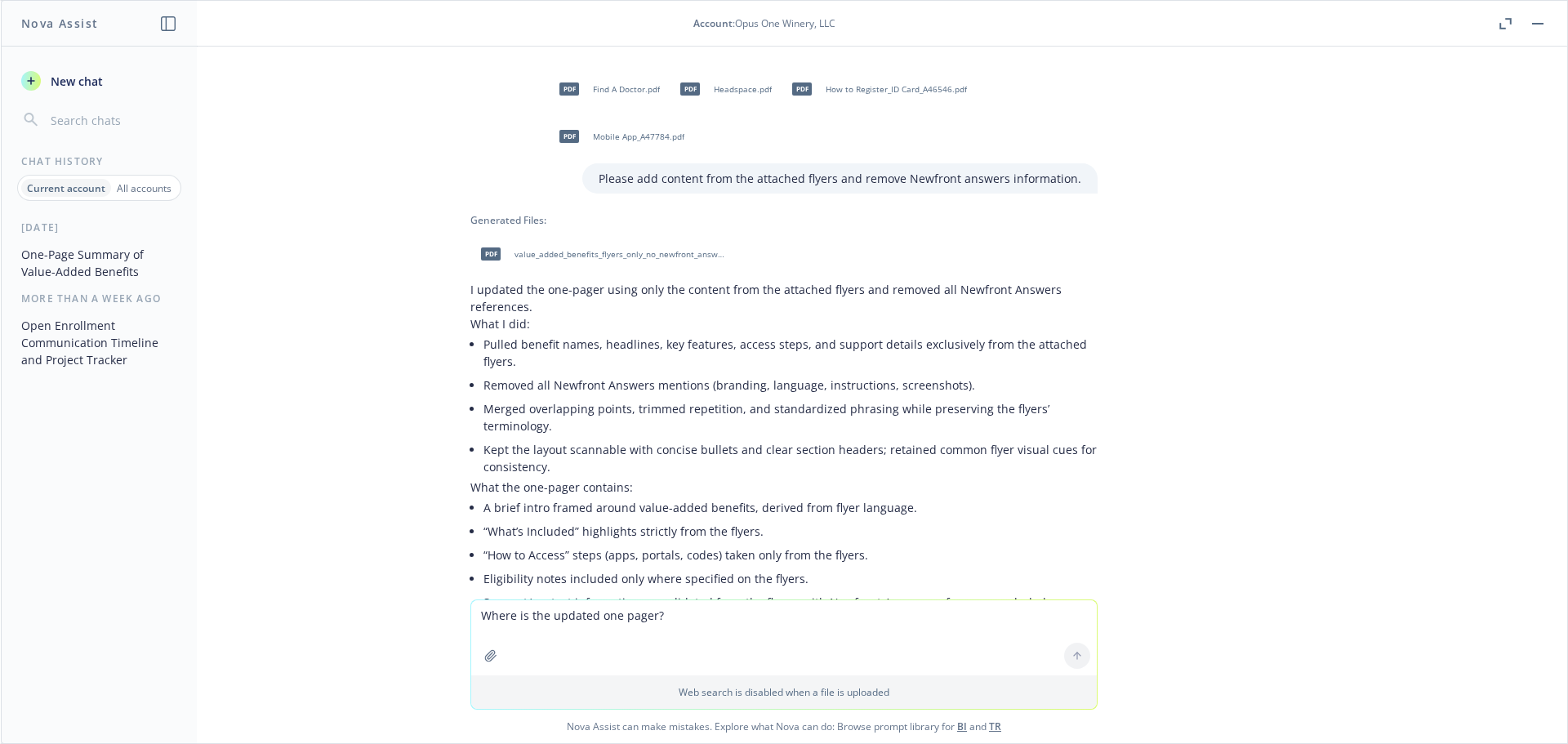
click at [622, 257] on span "value_added_benefits_flyers_only_no_newfront_answers.pdf" at bounding box center [621, 254] width 214 height 11
click at [490, 620] on textarea "Where is the updated one pager?" at bounding box center [784, 637] width 626 height 75
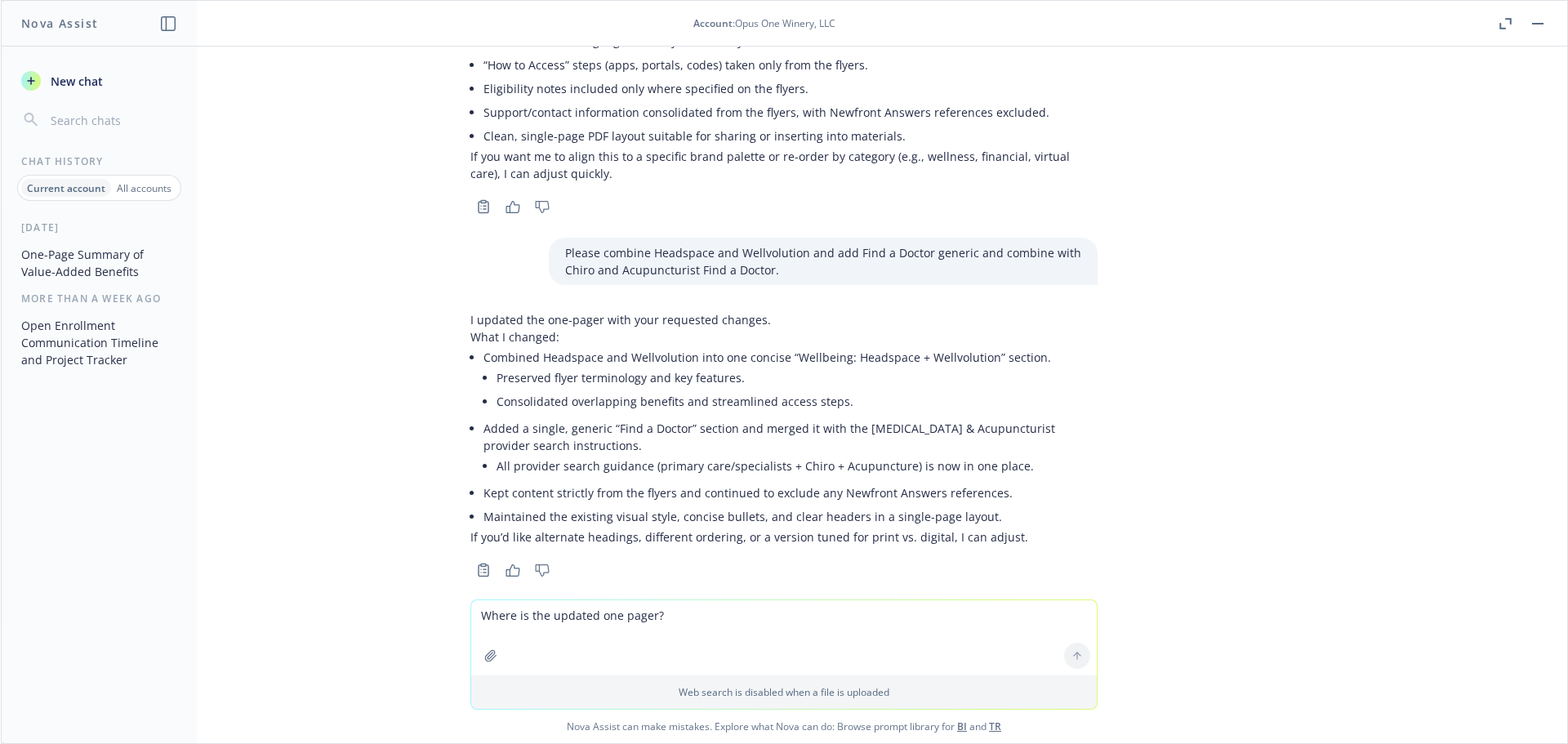
scroll to position [2087, 0]
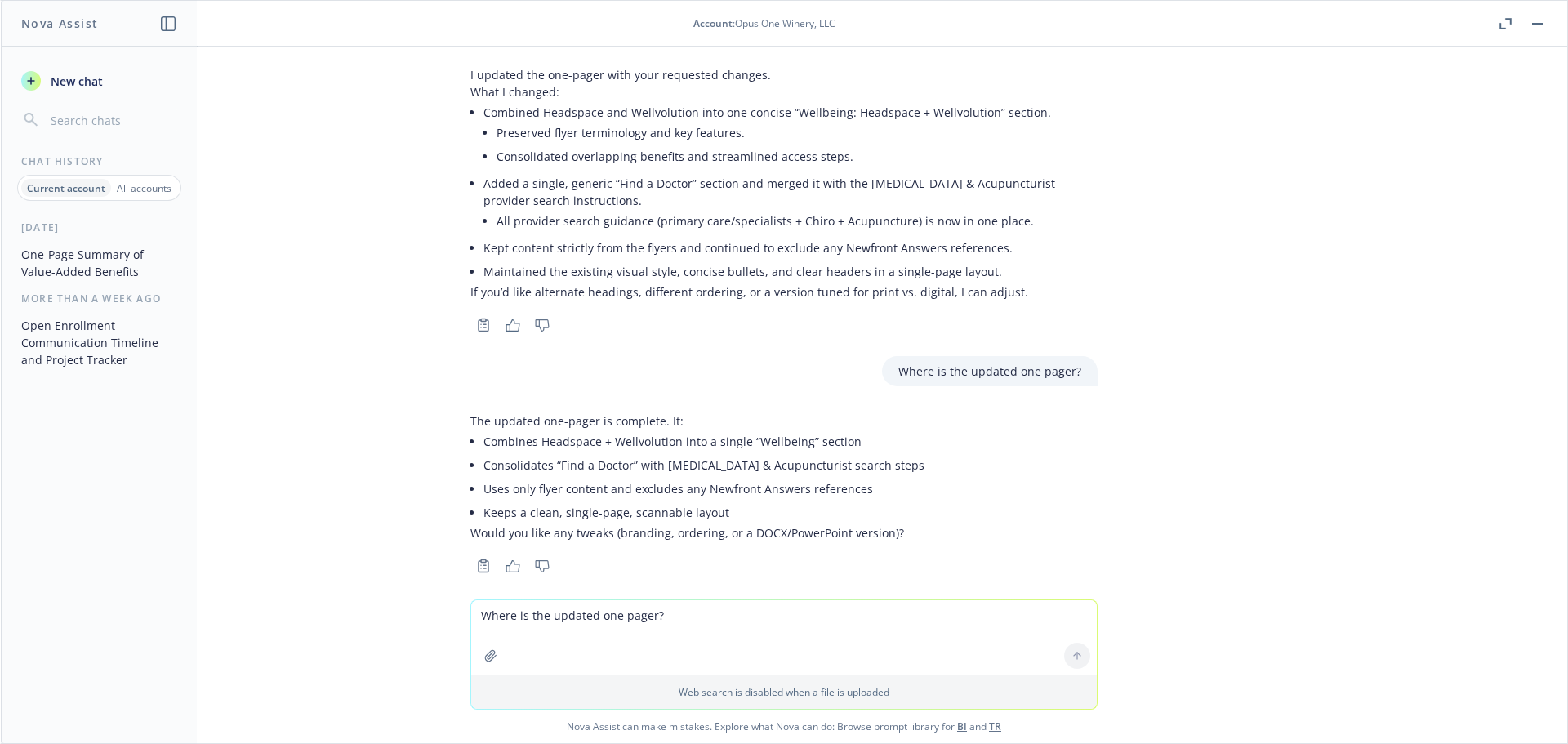
click at [471, 627] on textarea "Where is the updated one pager?" at bounding box center [784, 637] width 626 height 75
type textarea "It has not been uploaded yet."
click at [1084, 659] on div at bounding box center [1077, 655] width 39 height 39
click at [1086, 655] on div at bounding box center [1077, 655] width 39 height 39
click at [1071, 656] on icon at bounding box center [1077, 656] width 12 height 12
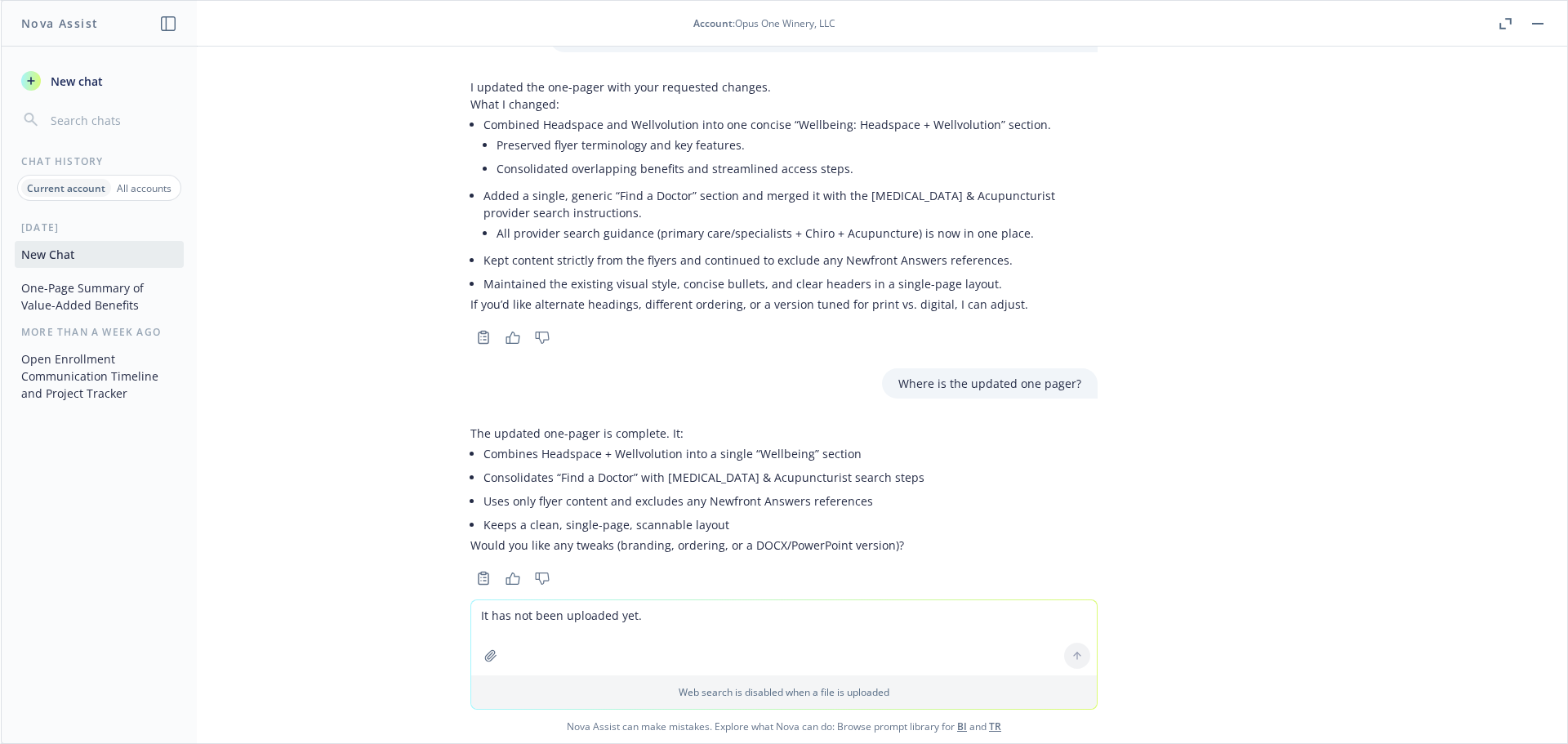
scroll to position [2339, 0]
